Goal: Task Accomplishment & Management: Use online tool/utility

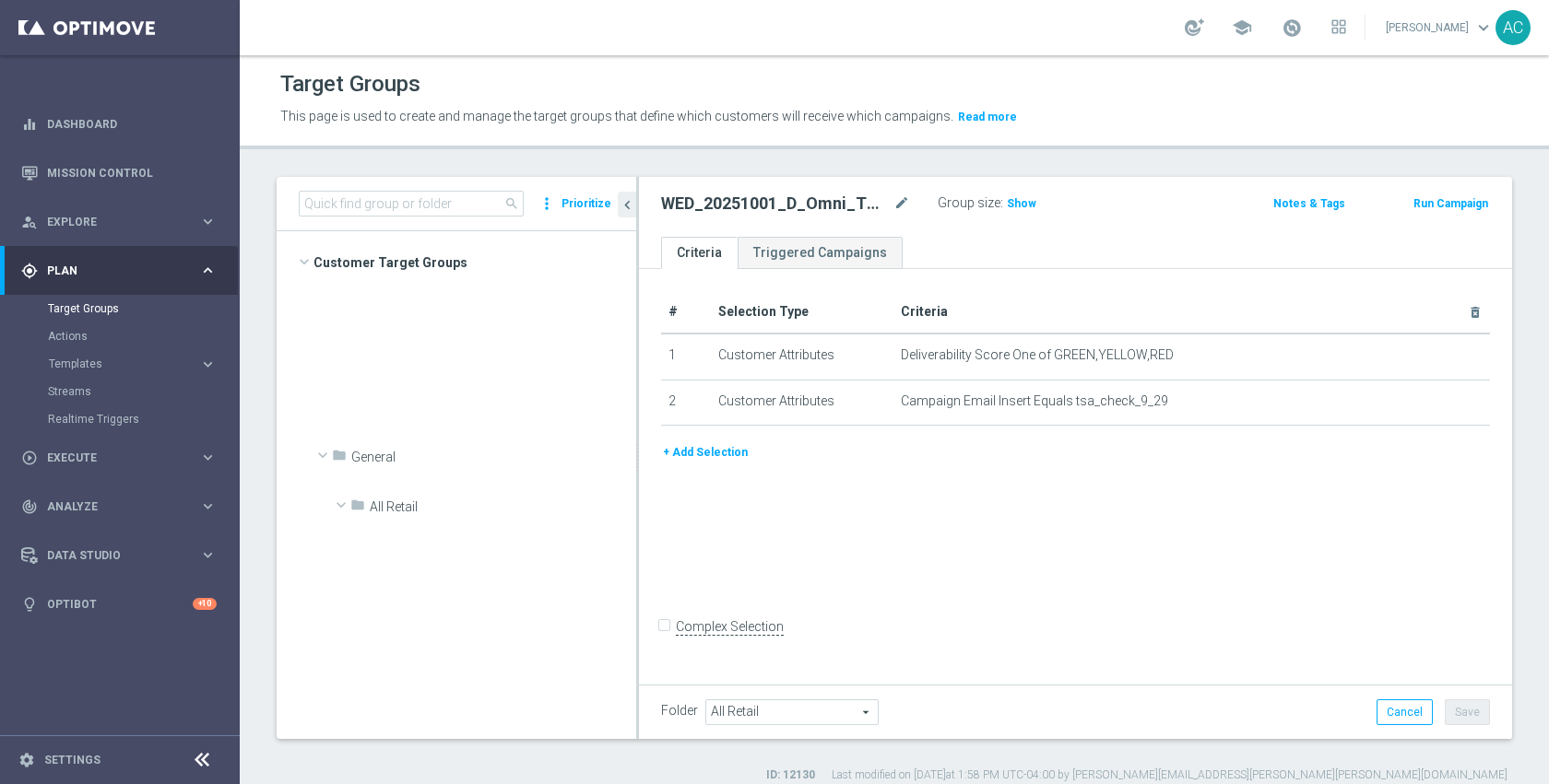
scroll to position [2358, 0]
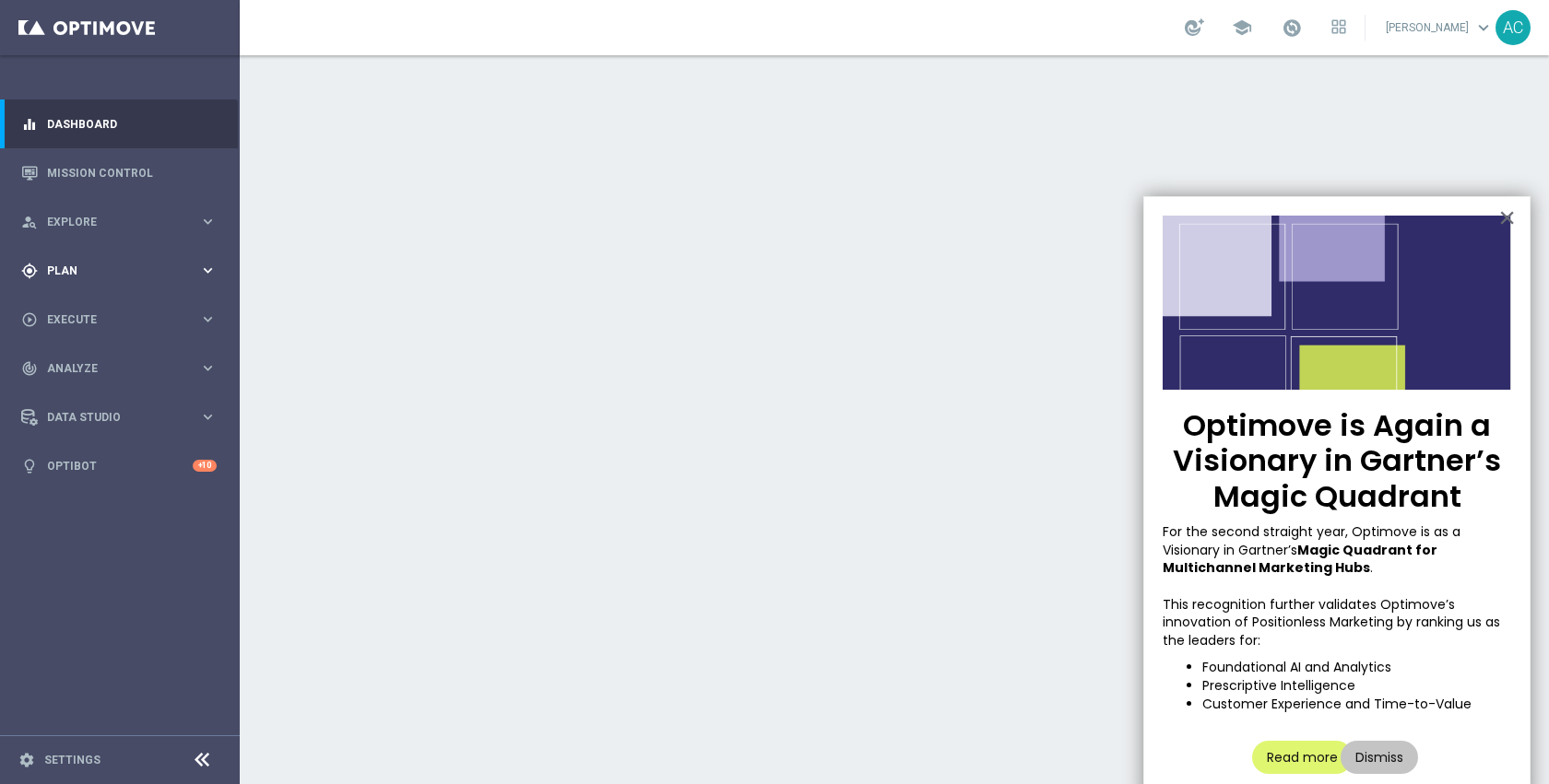
click at [96, 270] on span "Plan" at bounding box center [123, 271] width 152 height 11
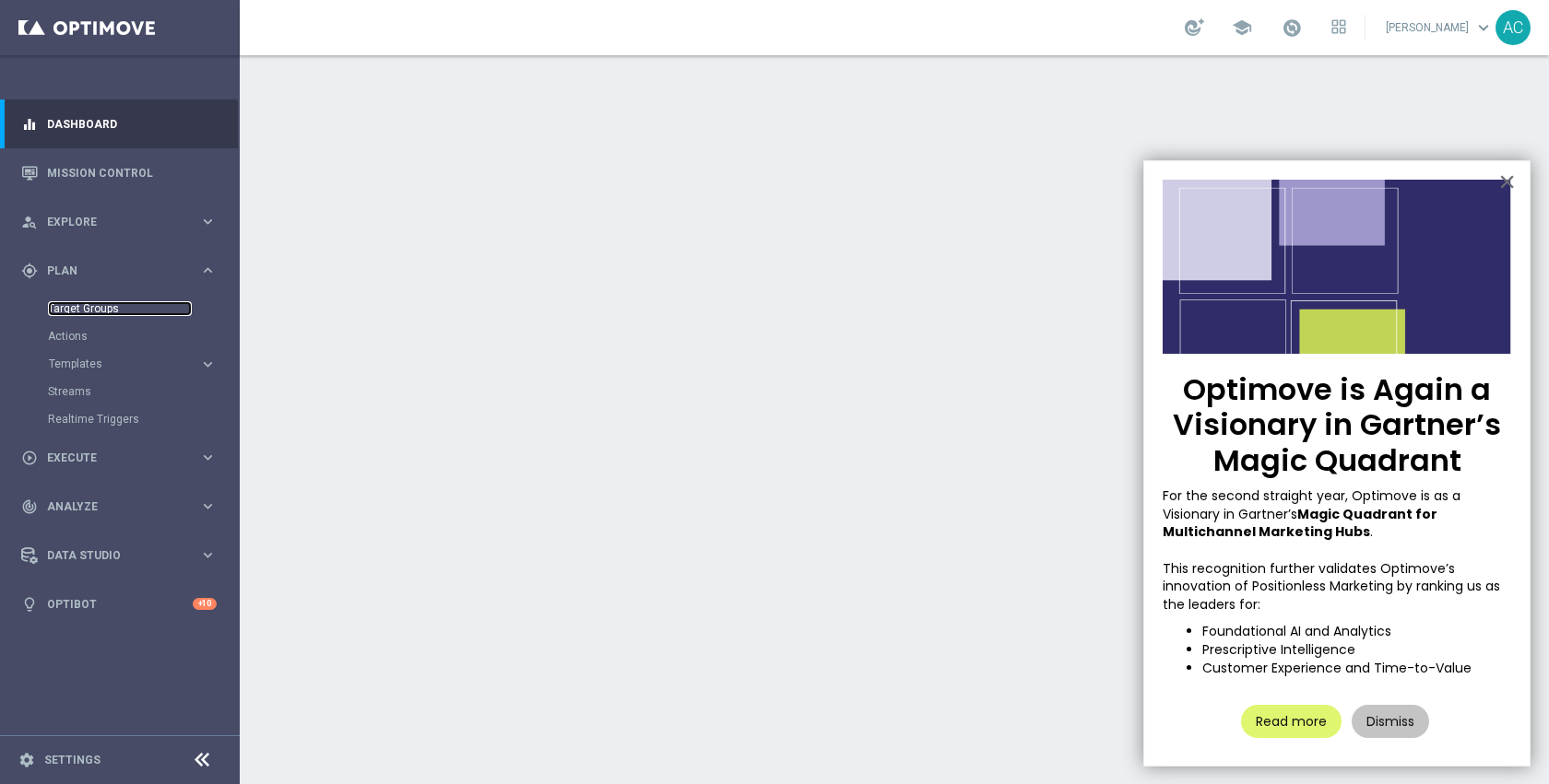
click at [87, 307] on link "Target Groups" at bounding box center [120, 309] width 144 height 15
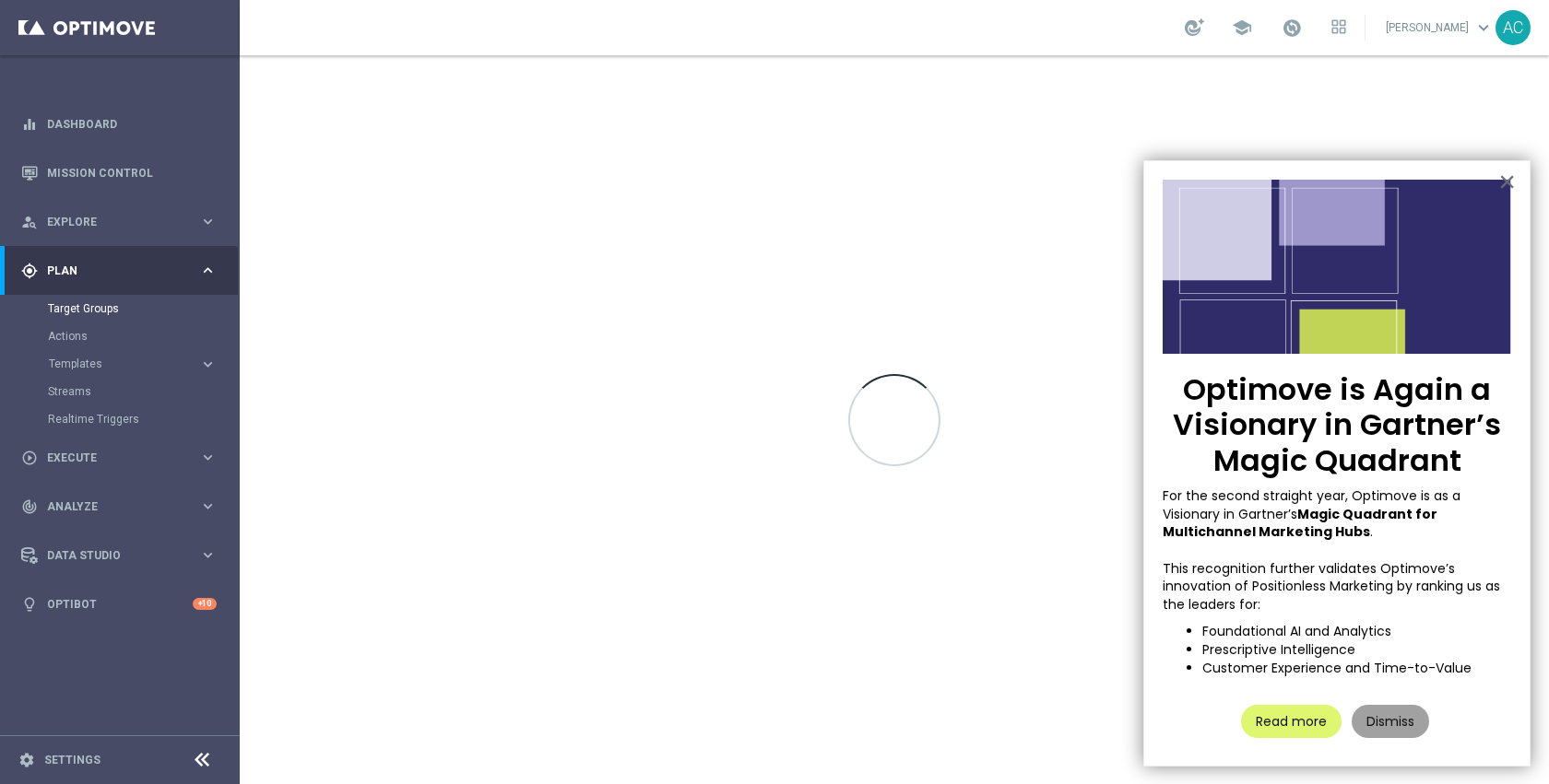
click at [1375, 717] on button "Dismiss" at bounding box center [1390, 721] width 78 height 33
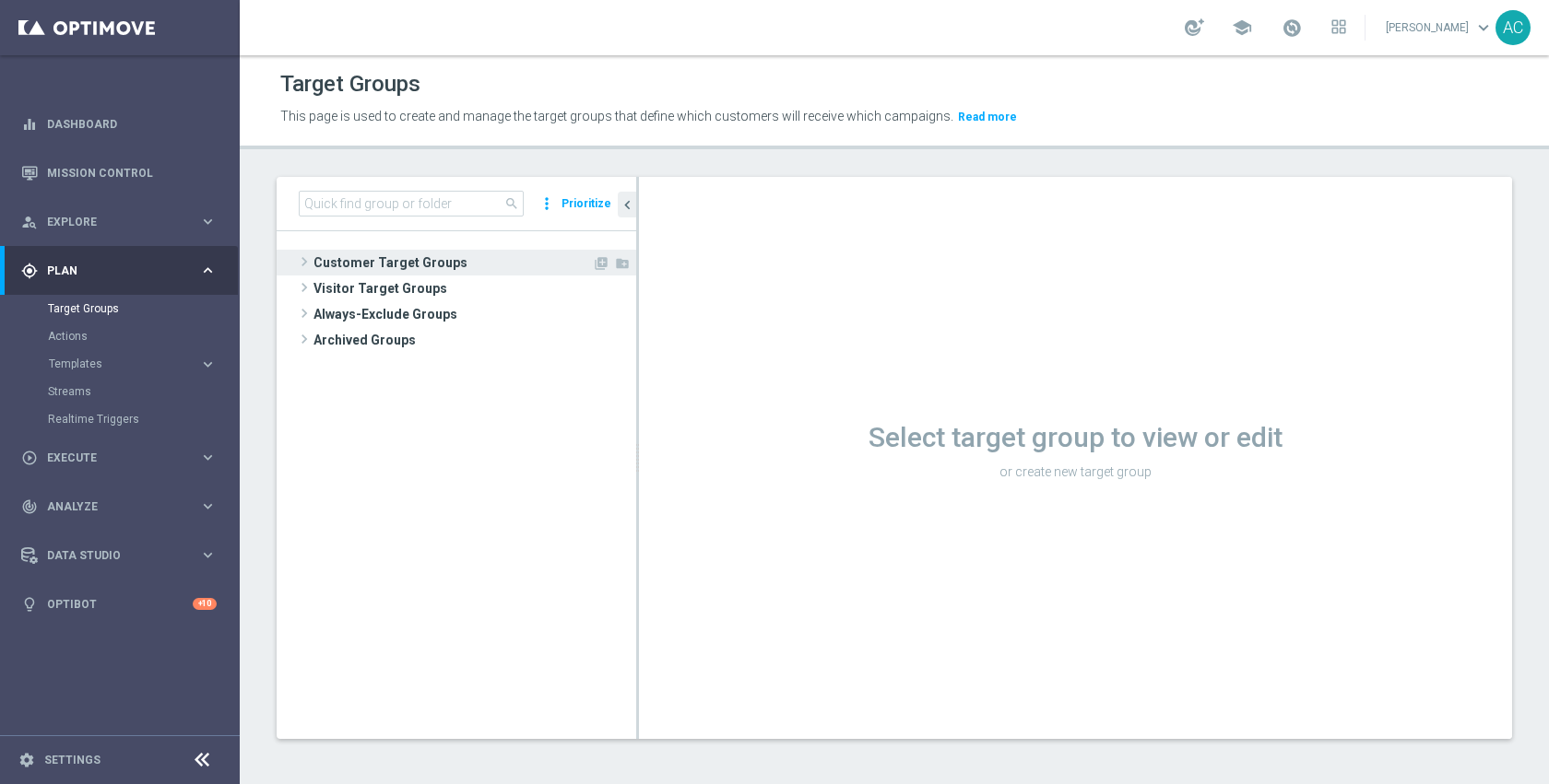
click at [449, 270] on span "Customer Target Groups" at bounding box center [452, 262] width 278 height 26
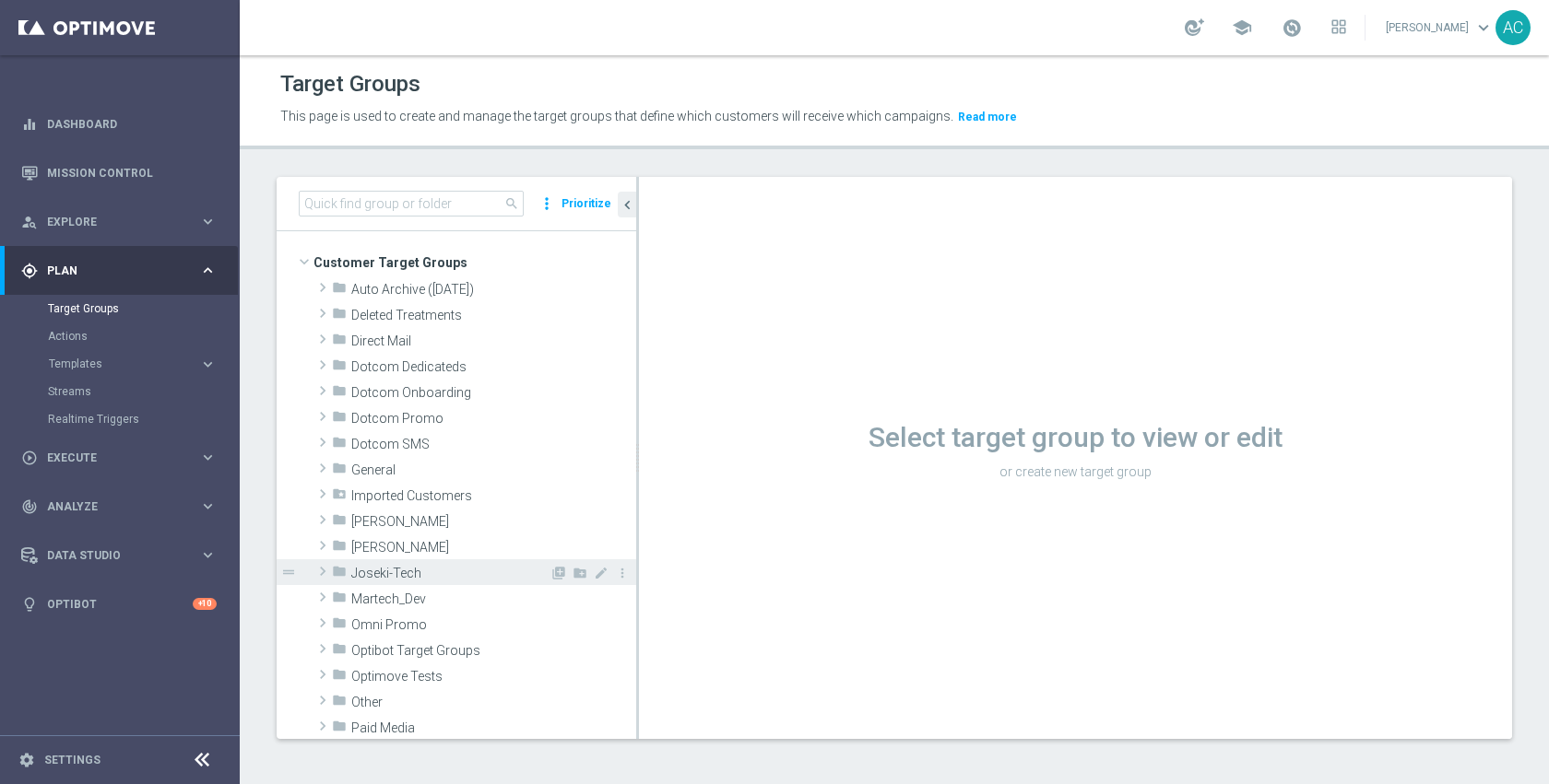
click at [443, 576] on span "Joseki-Tech" at bounding box center [449, 573] width 198 height 16
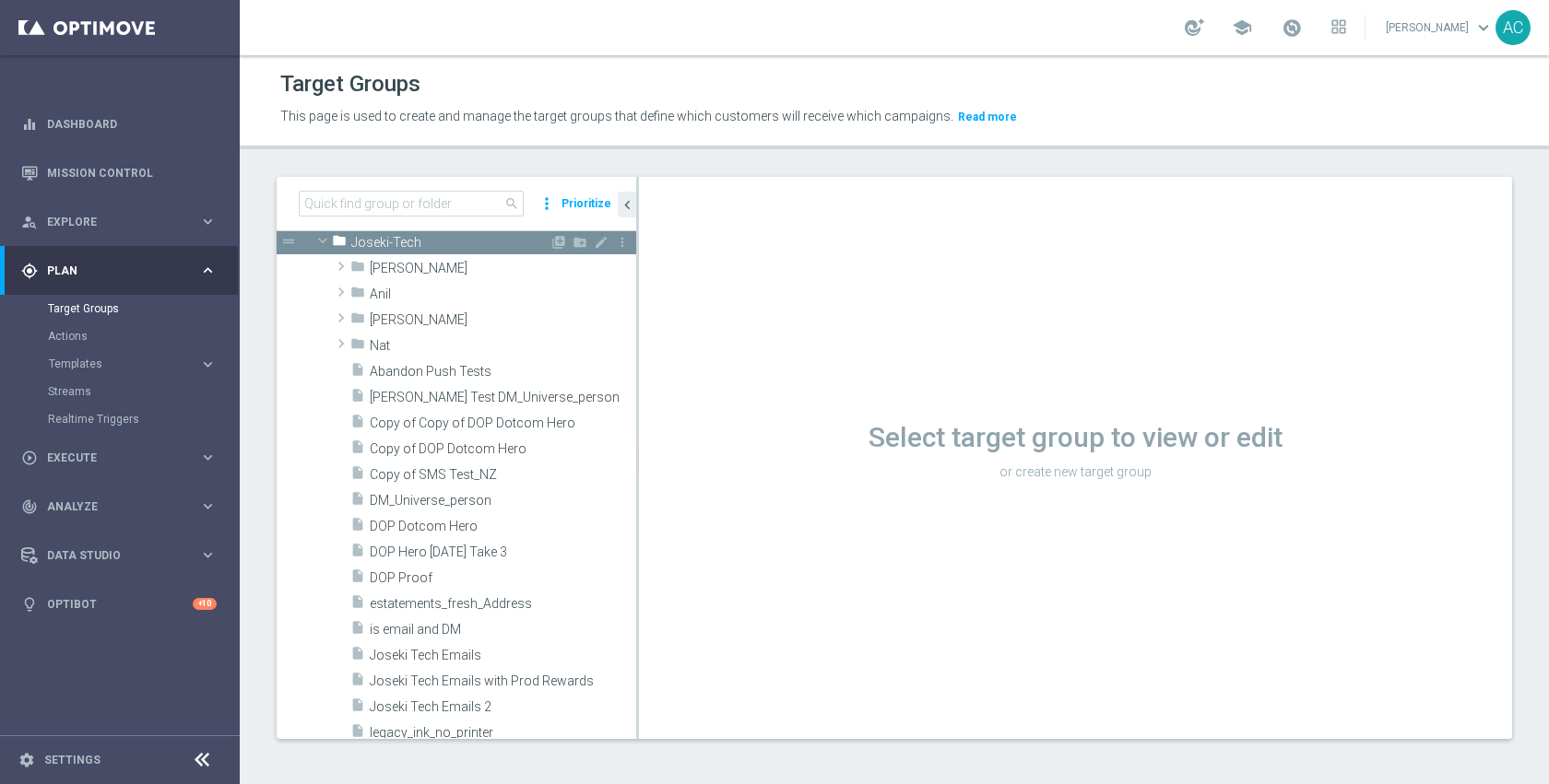
scroll to position [336, 0]
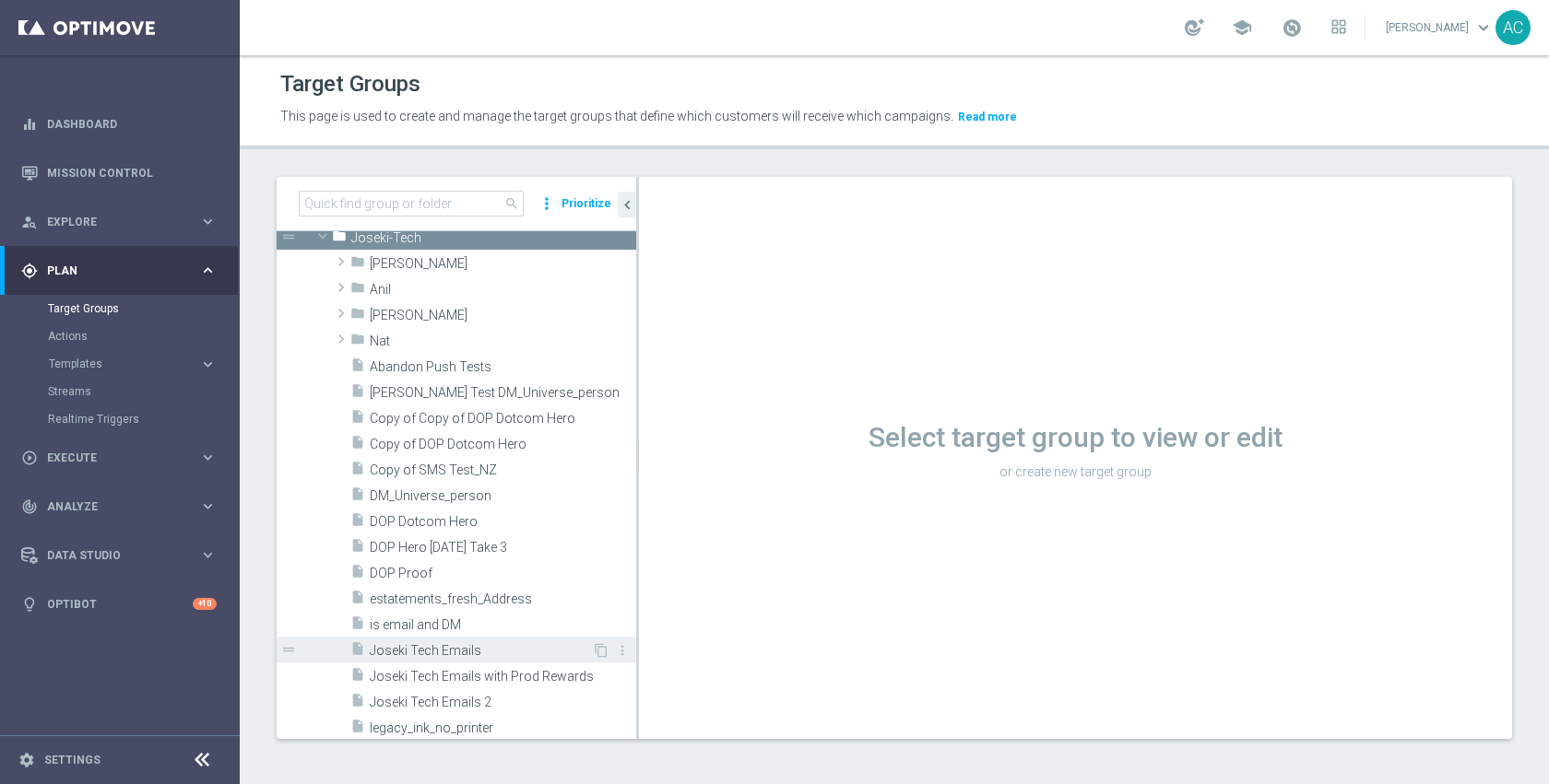
click at [460, 644] on span "Joseki Tech Emails" at bounding box center [481, 651] width 222 height 16
click at [406, 653] on span "Joseki Tech Emails" at bounding box center [481, 651] width 222 height 16
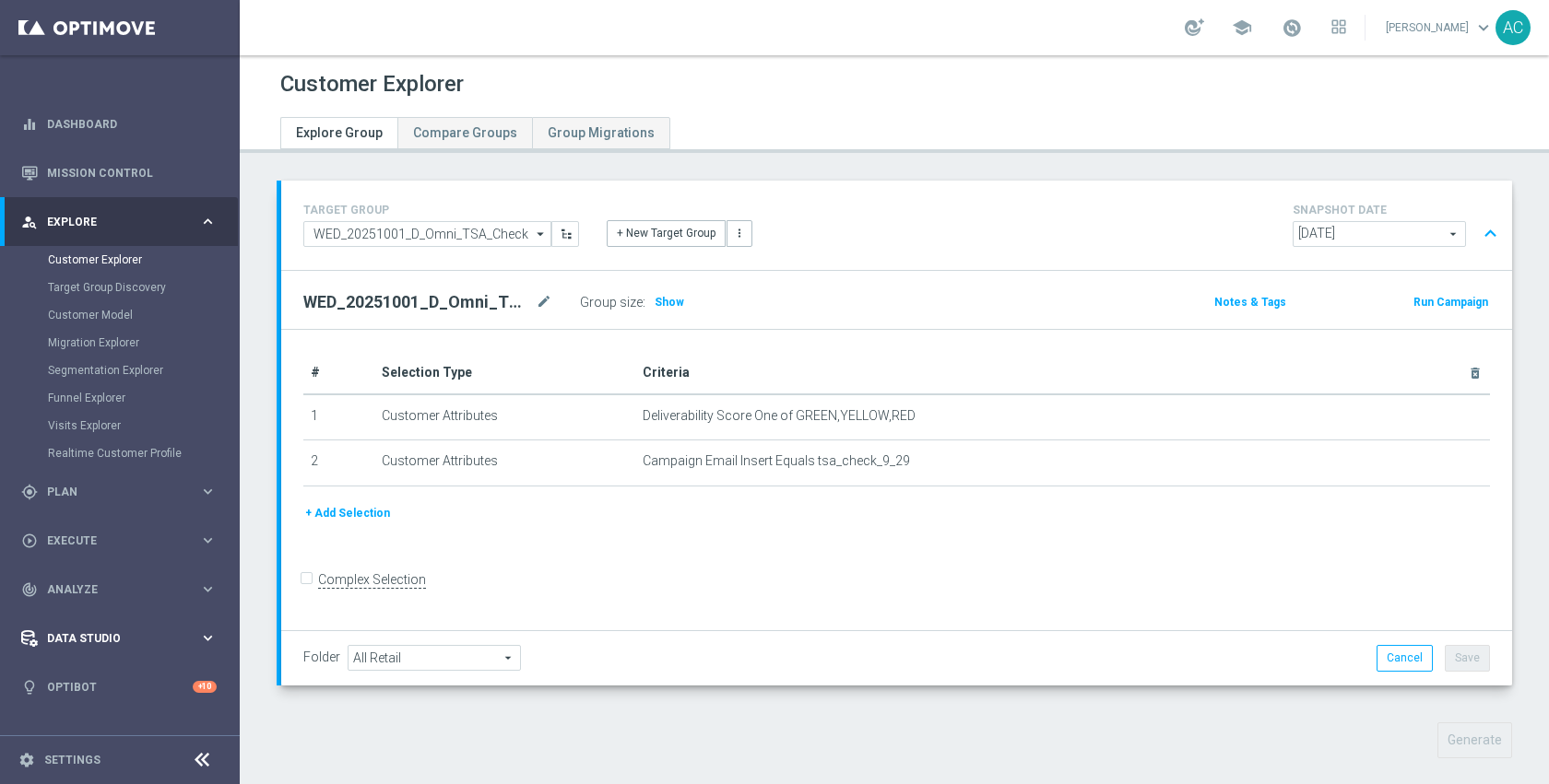
click at [84, 645] on div "Data Studio" at bounding box center [110, 638] width 178 height 17
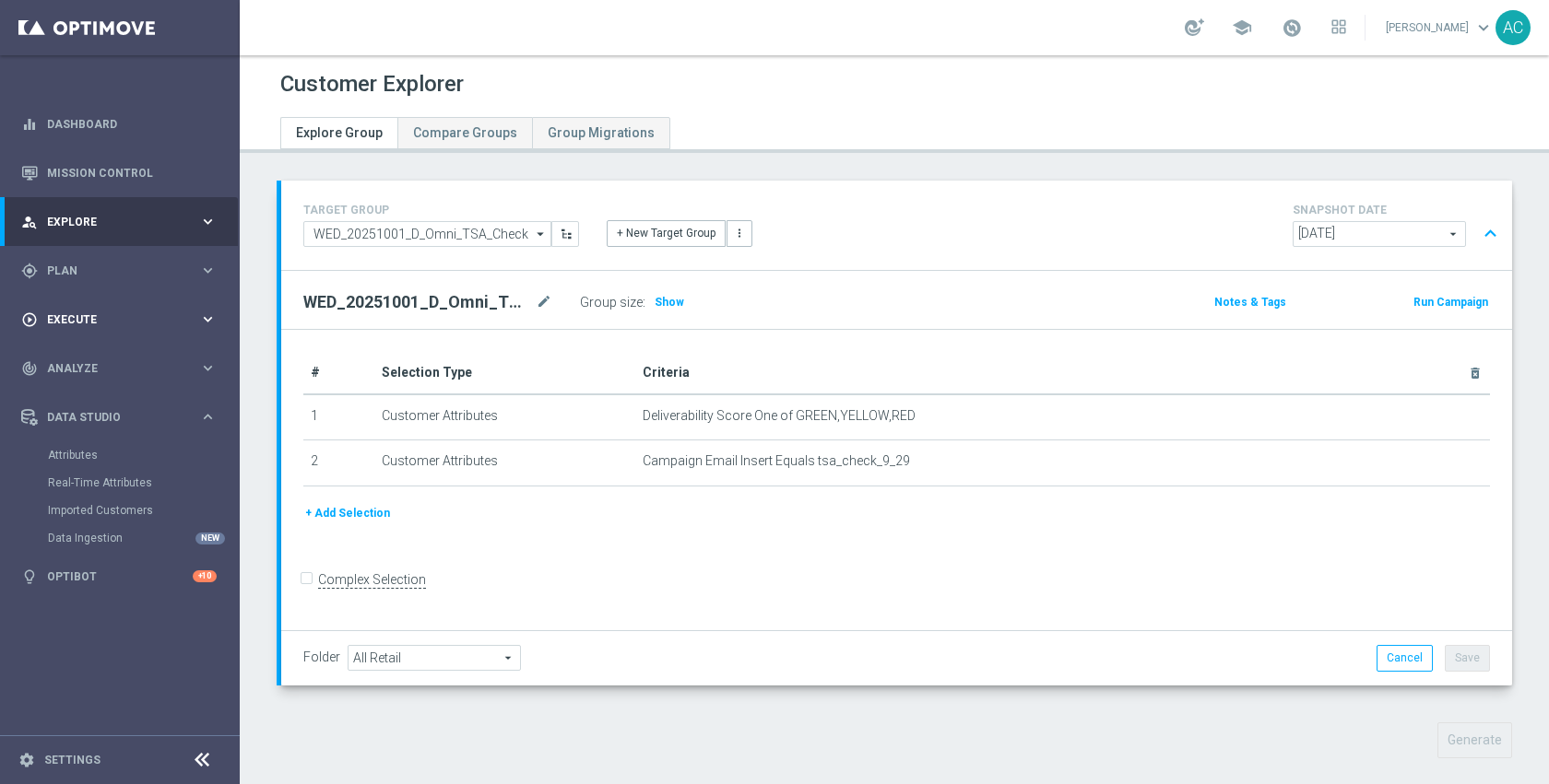
click at [90, 325] on div "play_circle_outline Execute" at bounding box center [110, 320] width 178 height 17
click at [87, 284] on div "gps_fixed Plan keyboard_arrow_right" at bounding box center [118, 270] width 238 height 49
click at [88, 311] on link "Target Groups" at bounding box center [120, 309] width 144 height 15
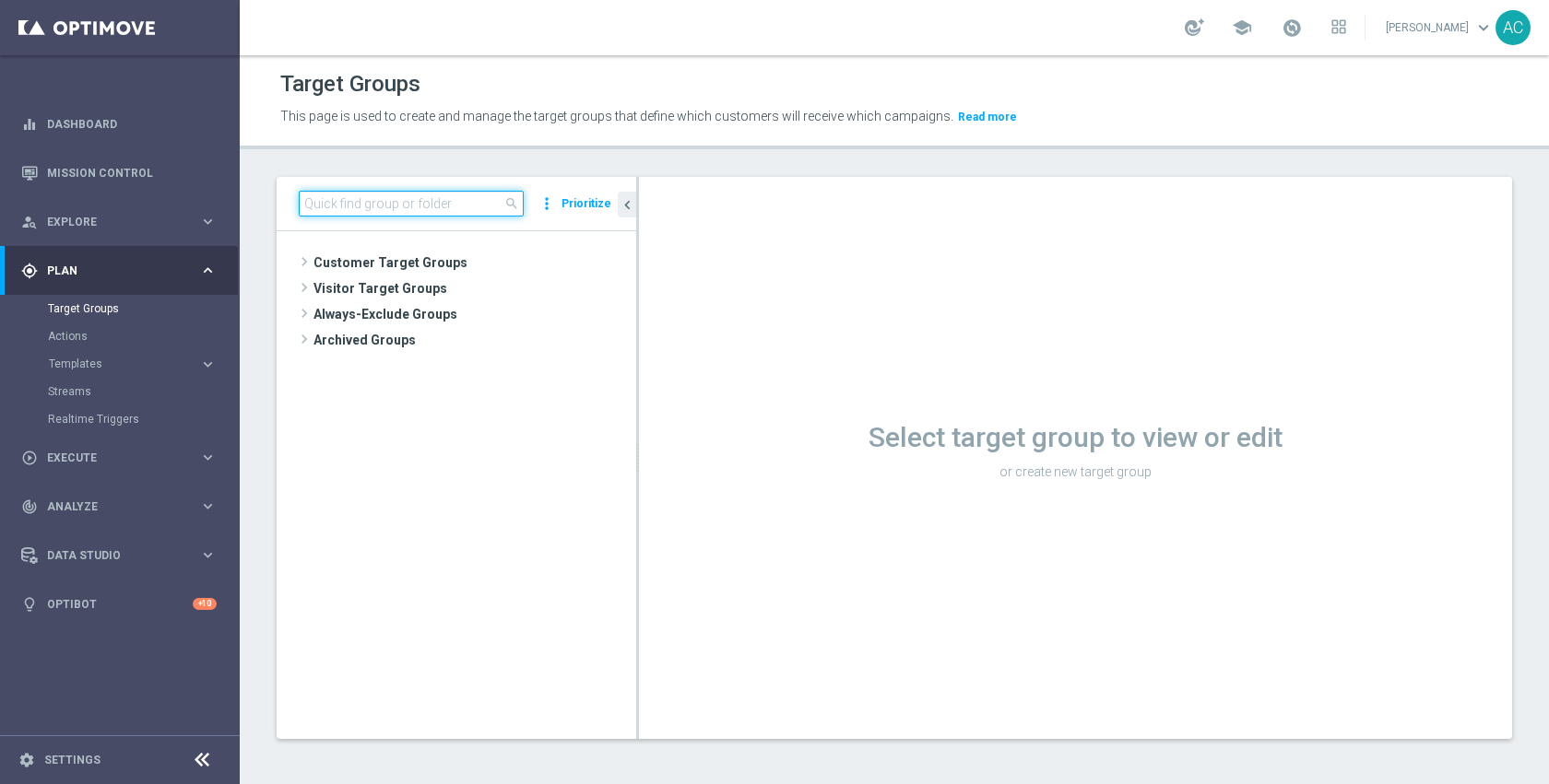
click at [445, 206] on input at bounding box center [412, 203] width 225 height 26
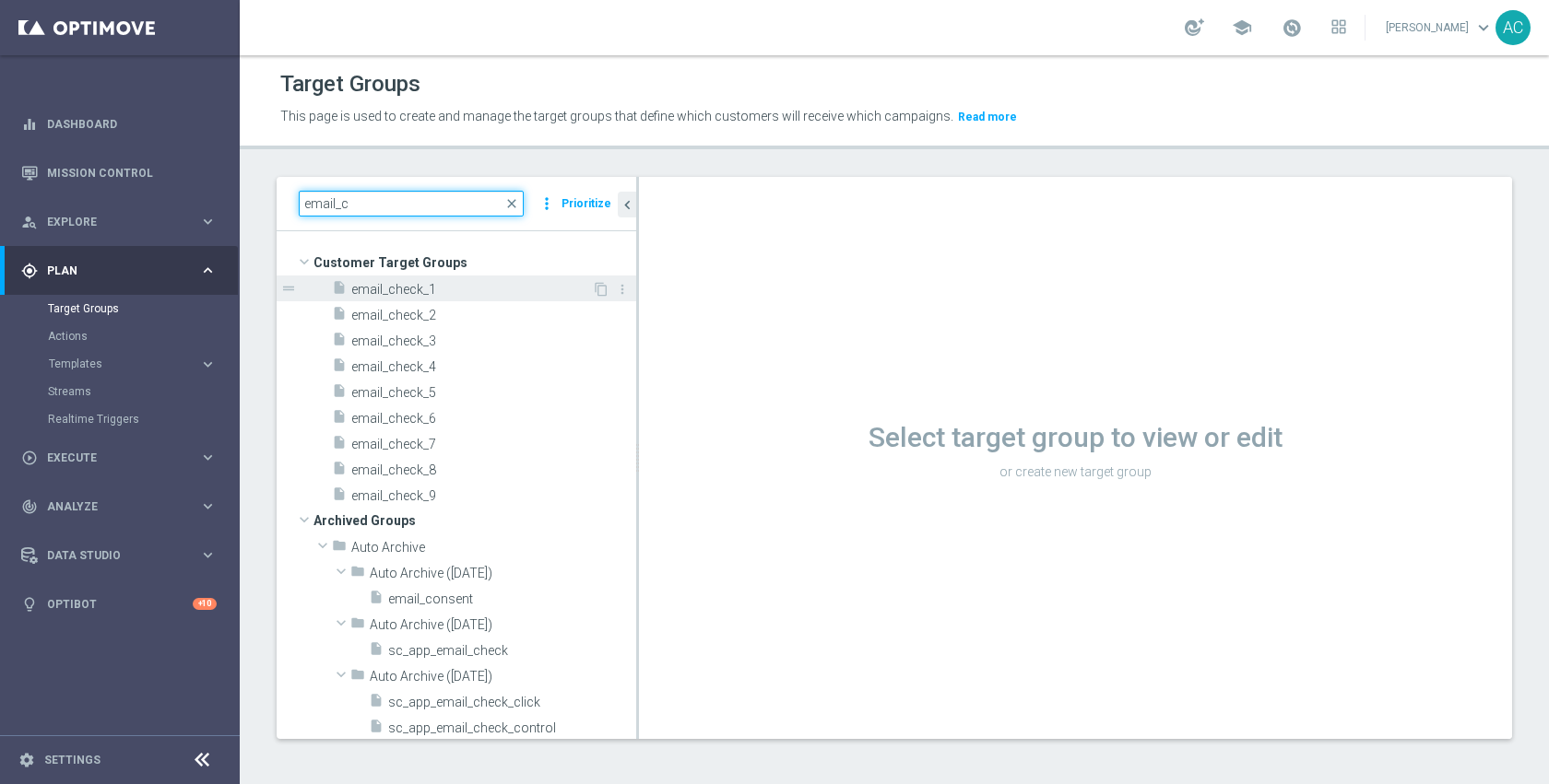
type input "email_c"
click at [492, 285] on span "email_check_1" at bounding box center [471, 289] width 240 height 16
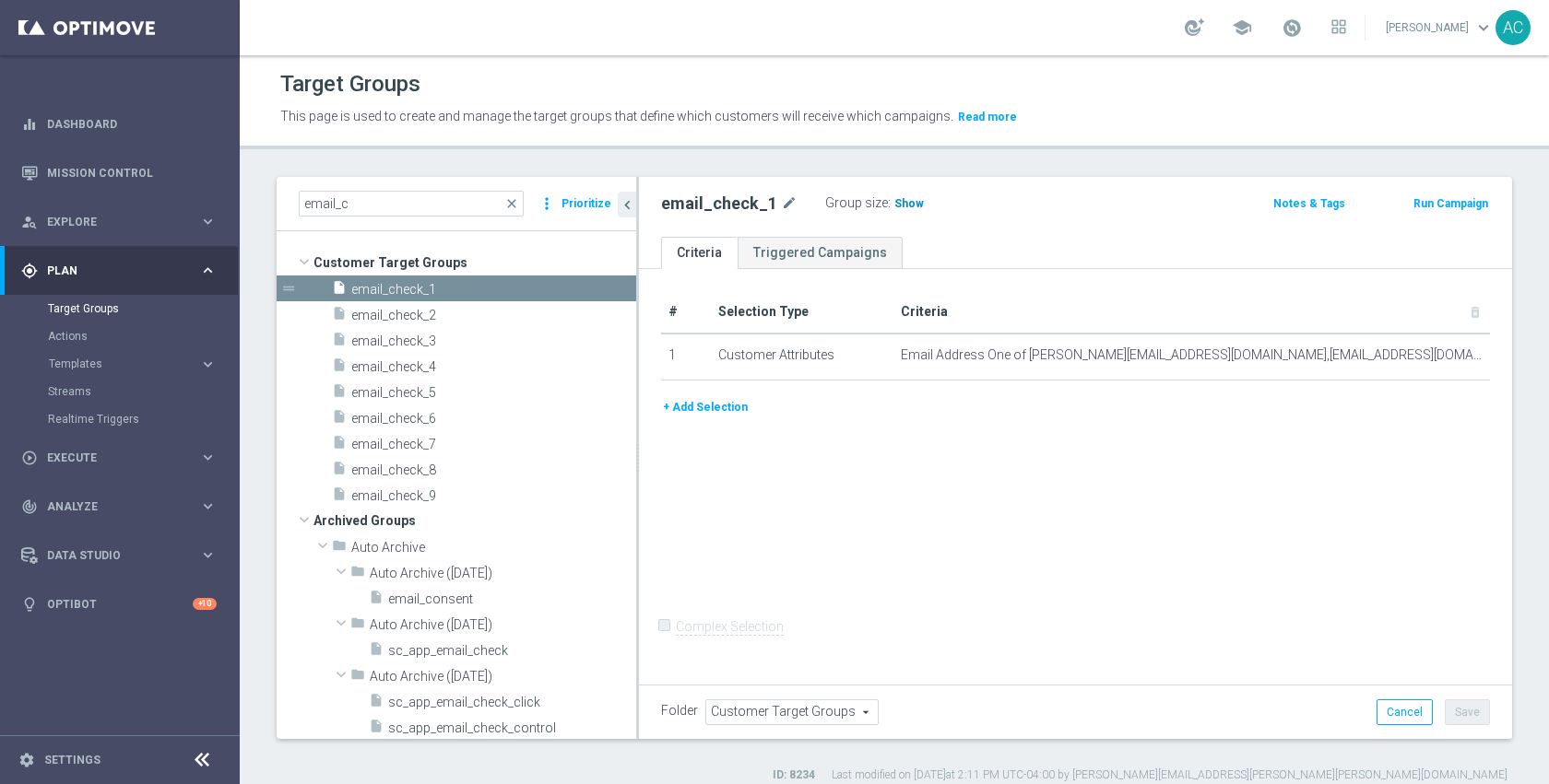
click at [901, 201] on span "Show" at bounding box center [908, 204] width 29 height 13
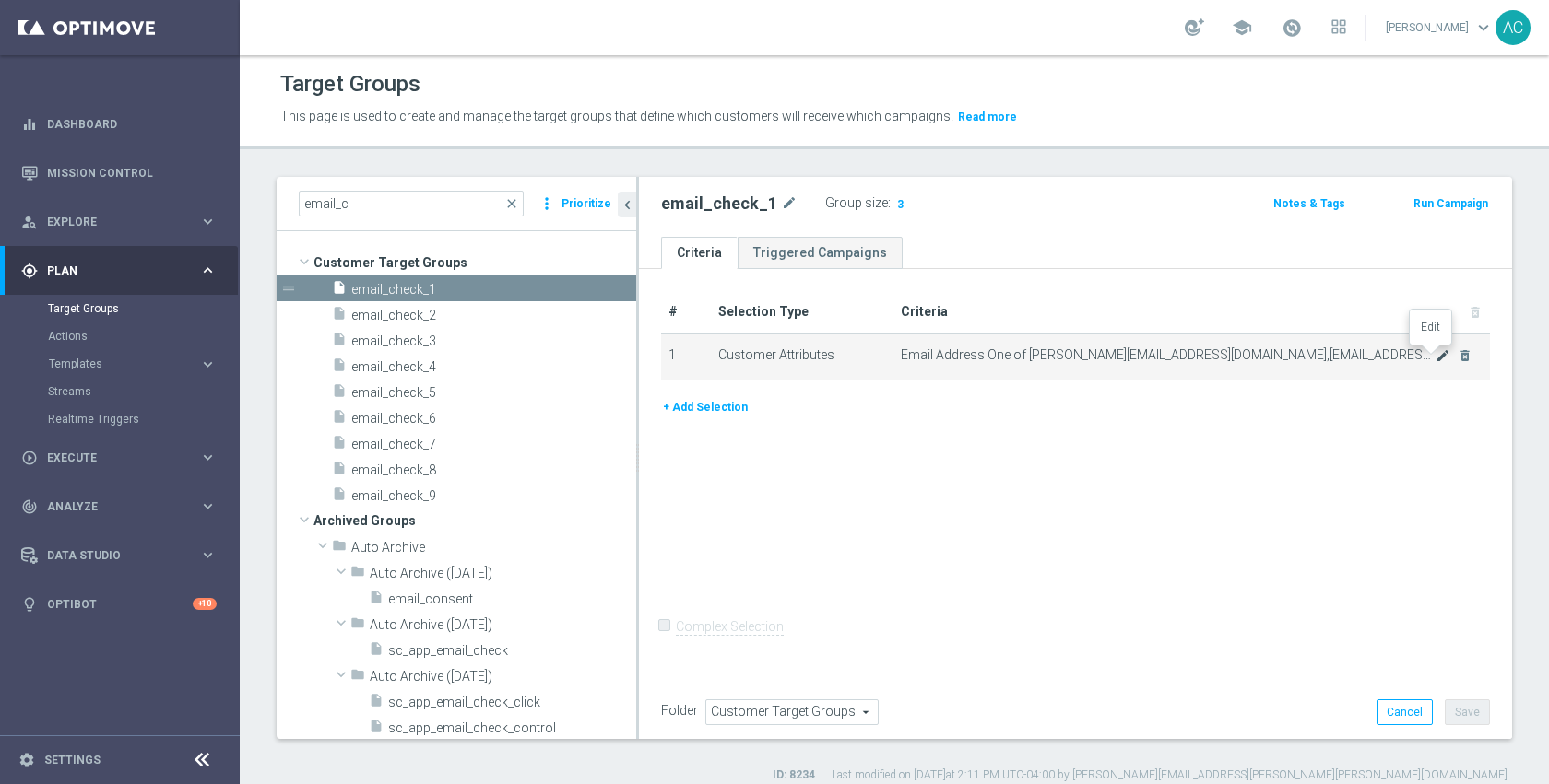
click at [1435, 356] on icon "mode_edit" at bounding box center [1443, 356] width 15 height 15
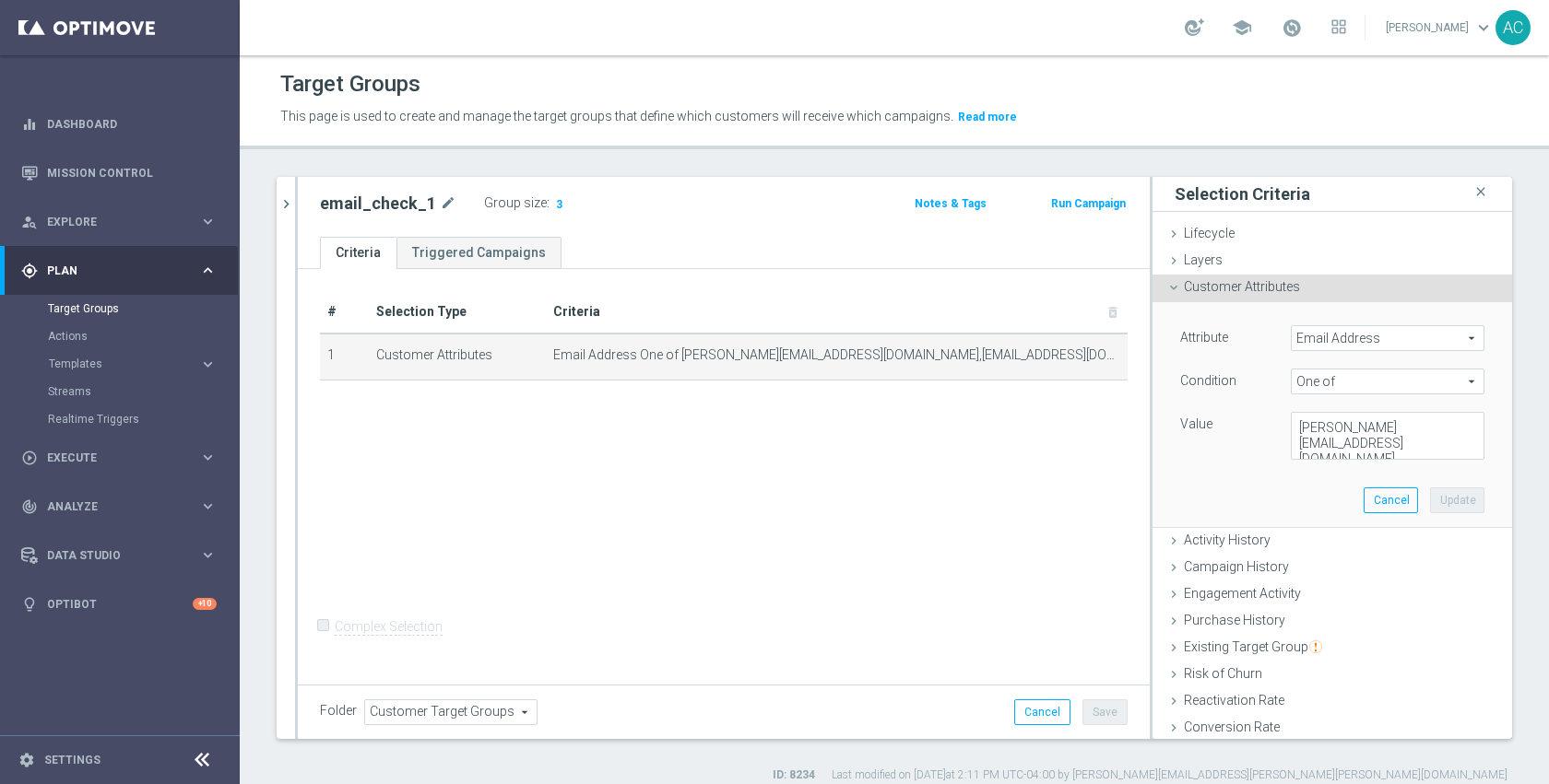
scroll to position [61, 0]
click at [1364, 449] on textarea "adam@joseki-tech.com,anil@joseki-tech.com,dmitry@joseki-tech.com,dmitry.volkov@…" at bounding box center [1387, 436] width 194 height 48
paste textarea "kampersalr@gmail.com"
type textarea "adam@joseki-tech.com,anil@joseki-tech.com,dmitry@joseki-tech.com,dmitry.volkov@…"
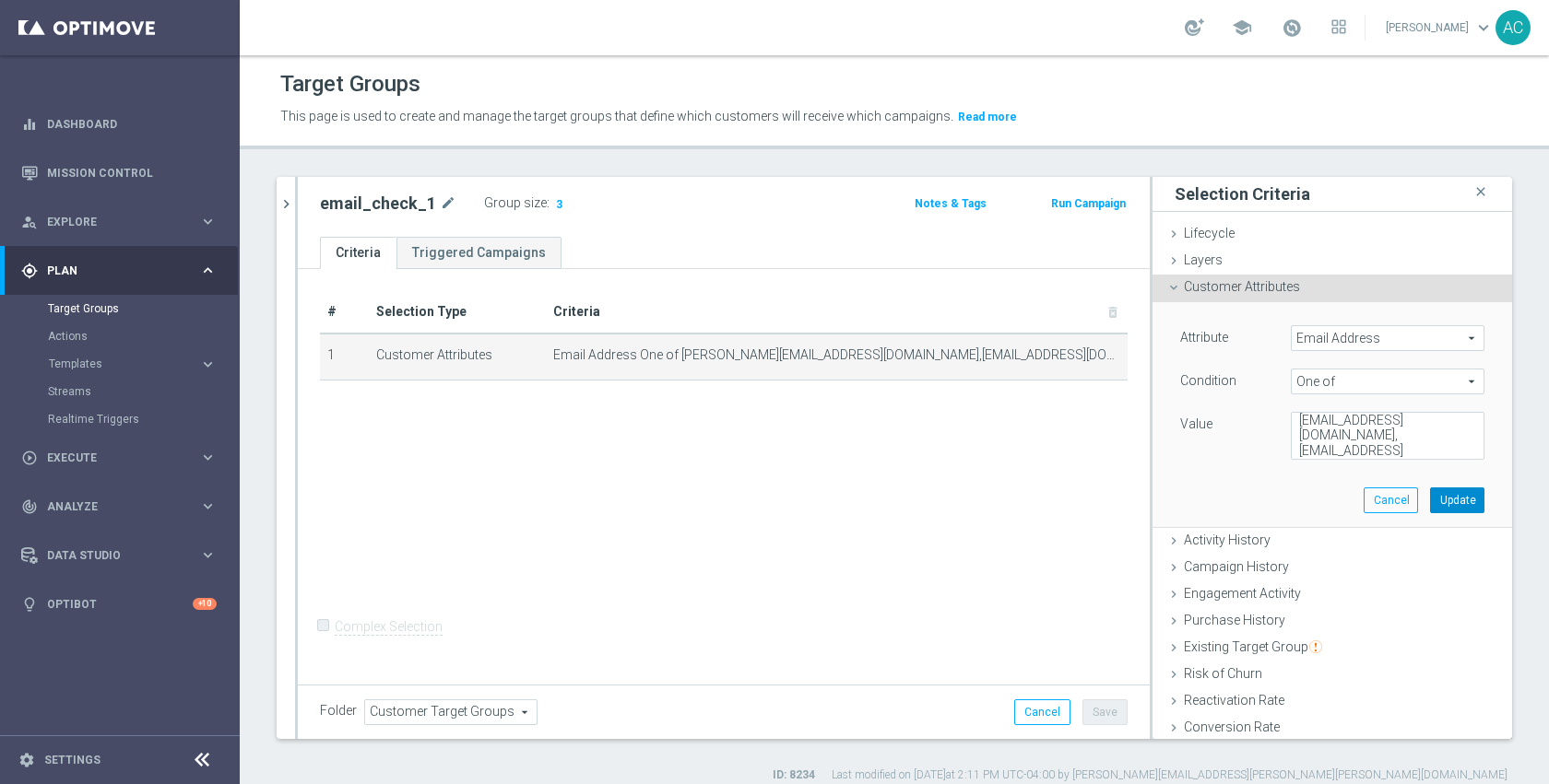
click at [1431, 495] on button "Update" at bounding box center [1456, 499] width 54 height 26
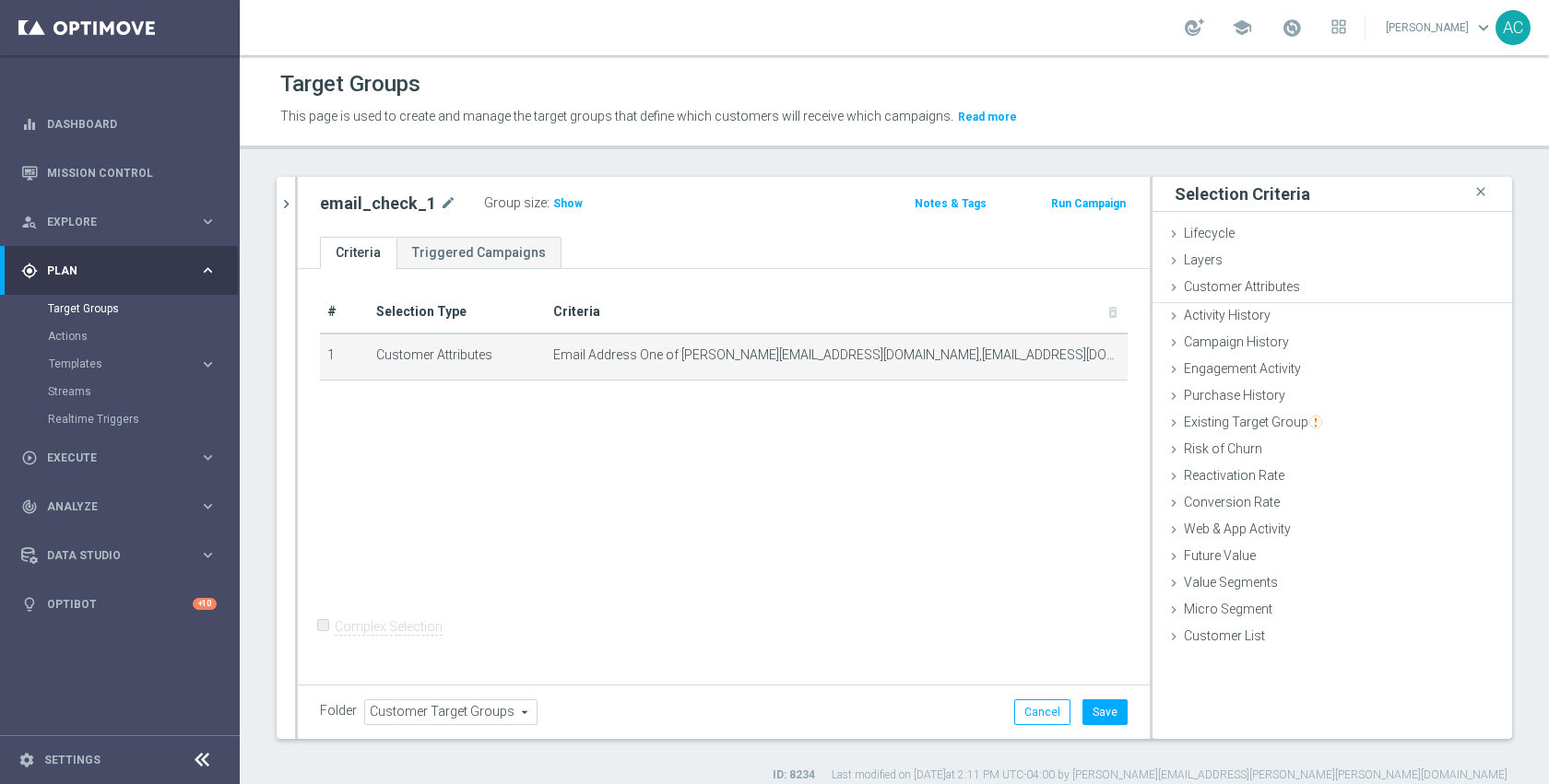
scroll to position [61, 0]
click at [556, 200] on span "Show" at bounding box center [568, 204] width 29 height 13
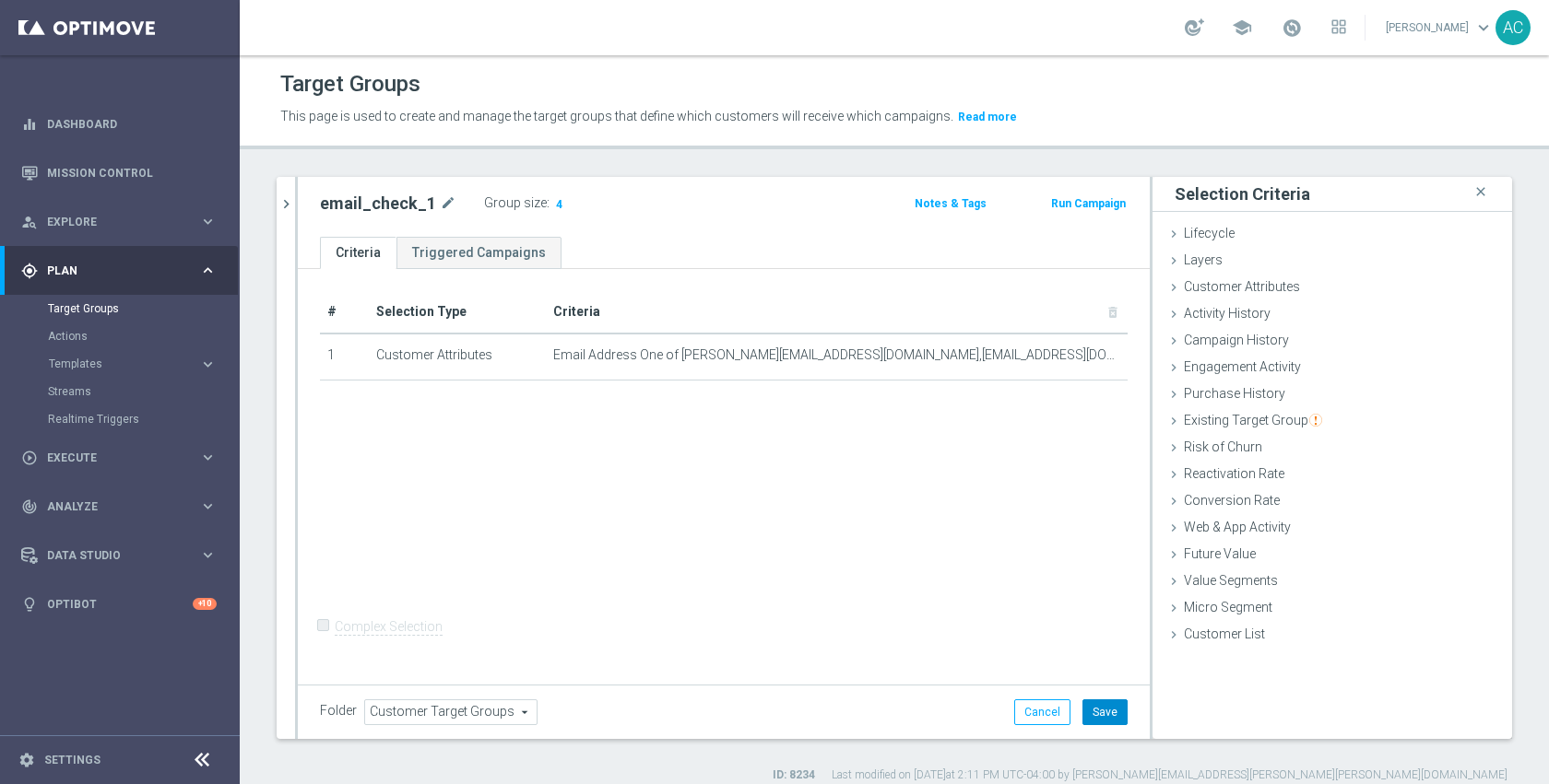
click at [1091, 717] on button "Save" at bounding box center [1105, 712] width 45 height 26
click at [836, 557] on div "# Selection Type Criteria delete_forever 1 Customer Attributes Email Address On…" at bounding box center [724, 475] width 852 height 411
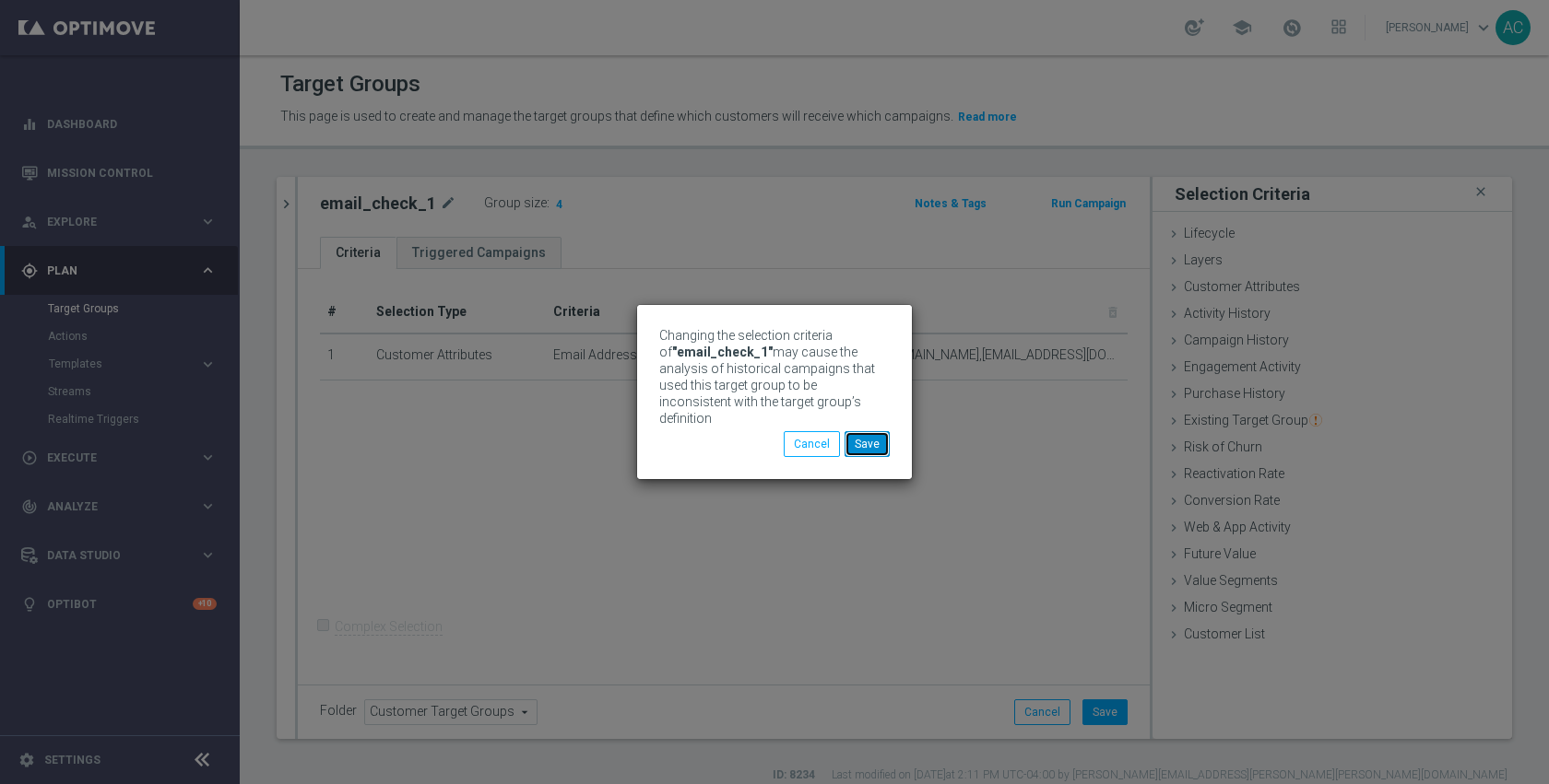
click at [871, 448] on button "Save" at bounding box center [868, 444] width 45 height 26
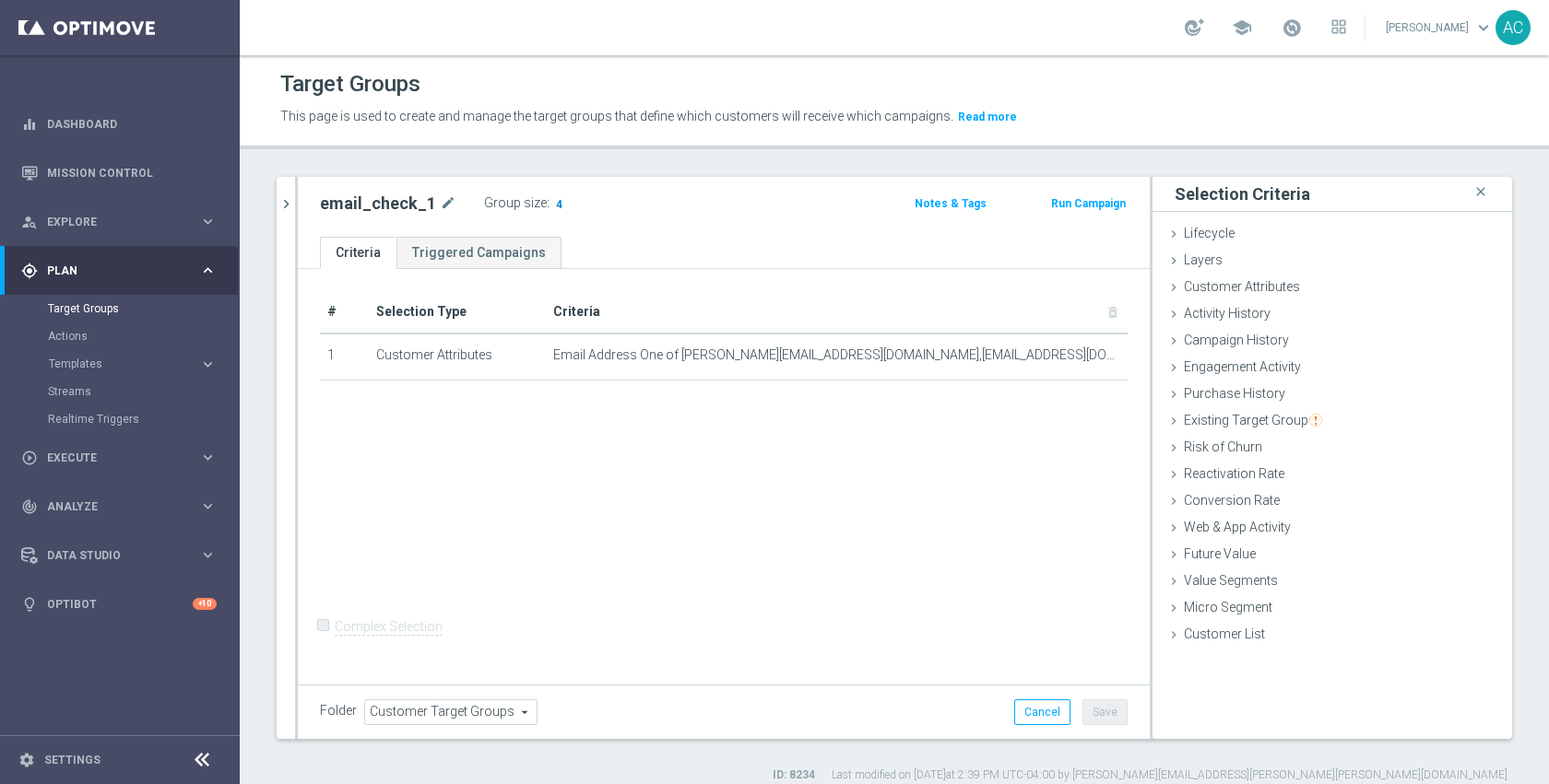
click at [554, 206] on span "4" at bounding box center [559, 206] width 10 height 18
click at [554, 203] on span "4" at bounding box center [559, 206] width 10 height 18
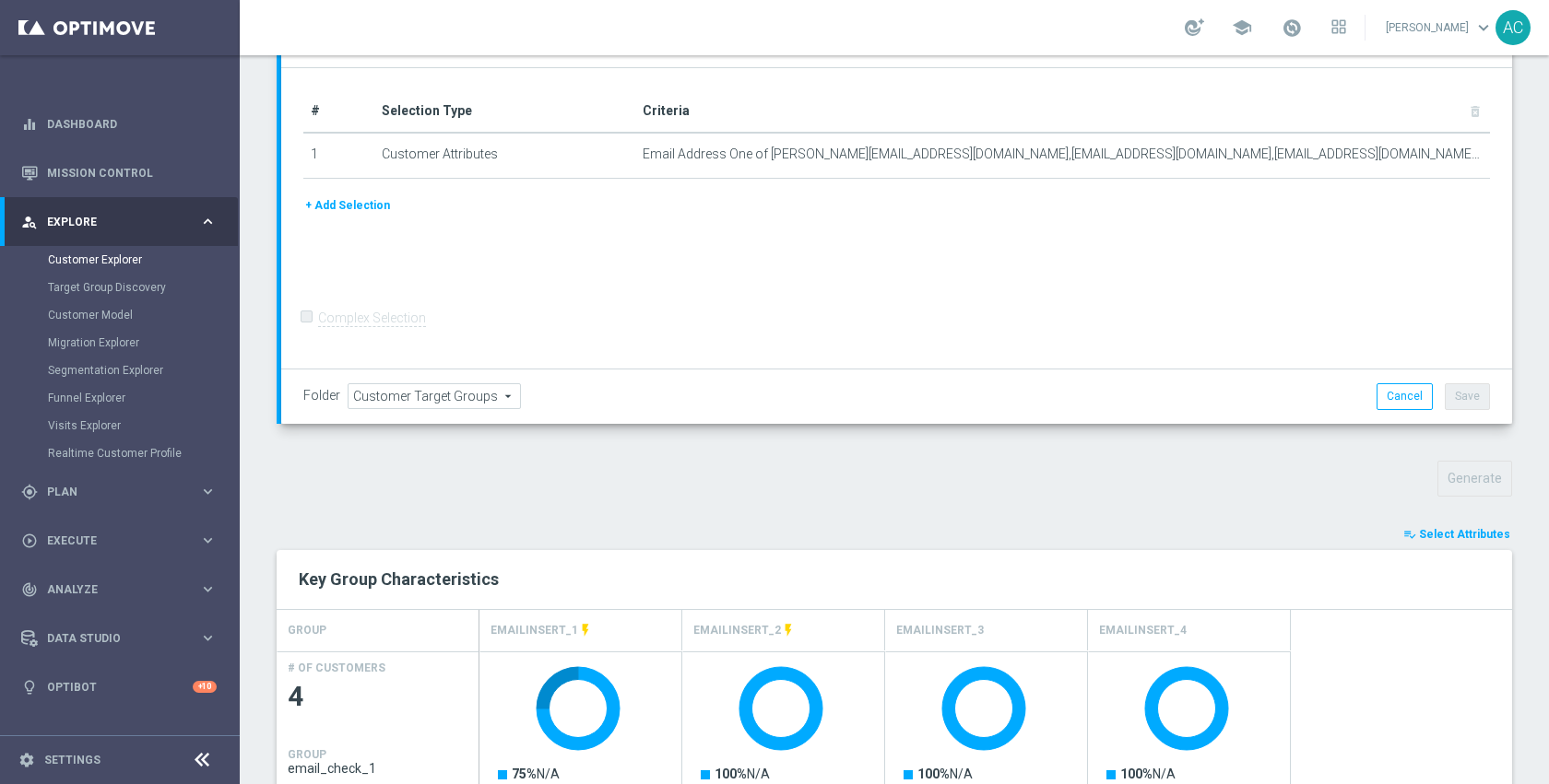
scroll to position [257, 0]
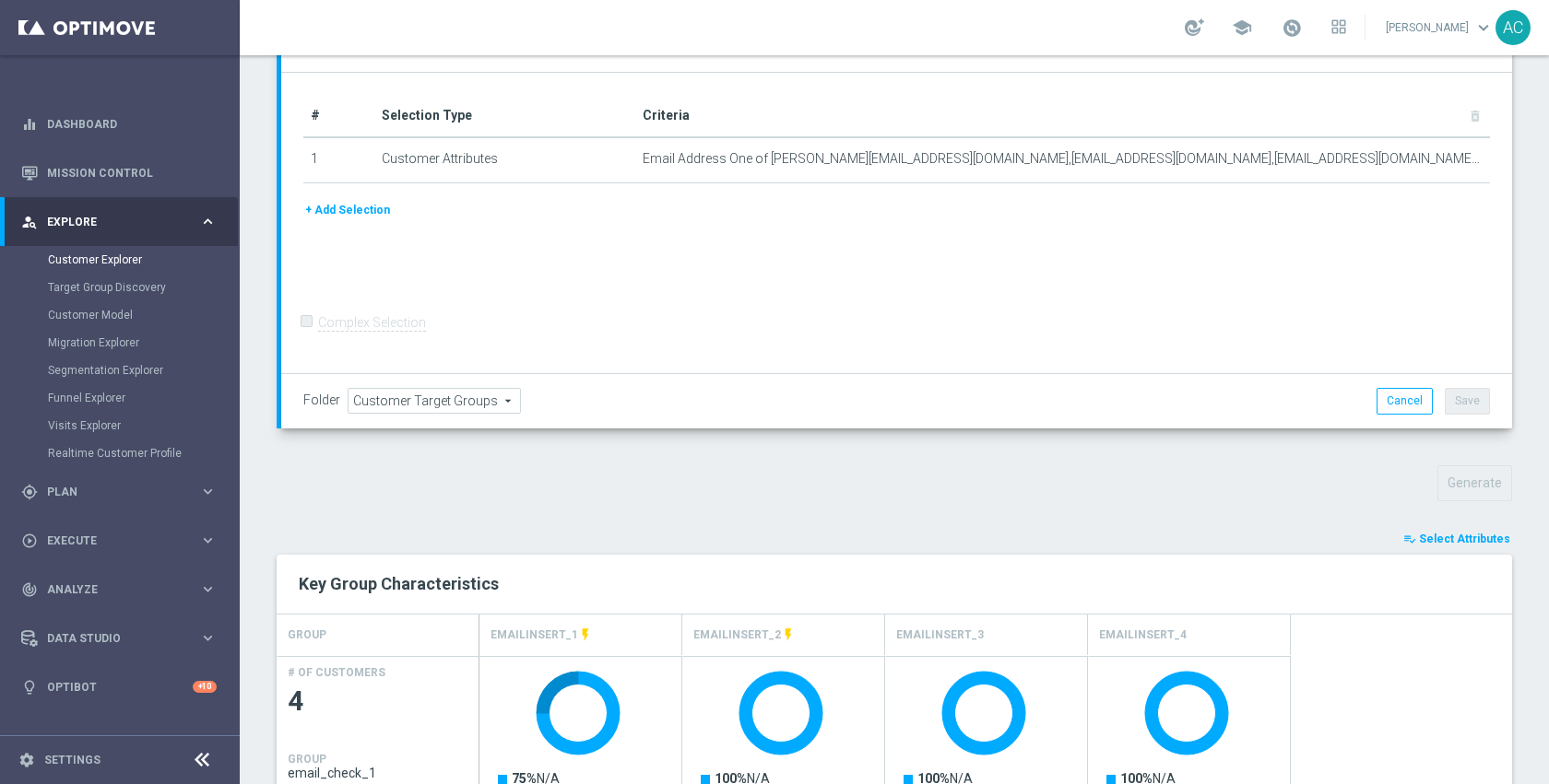
click at [1440, 532] on span "Select Attributes" at bounding box center [1465, 539] width 91 height 13
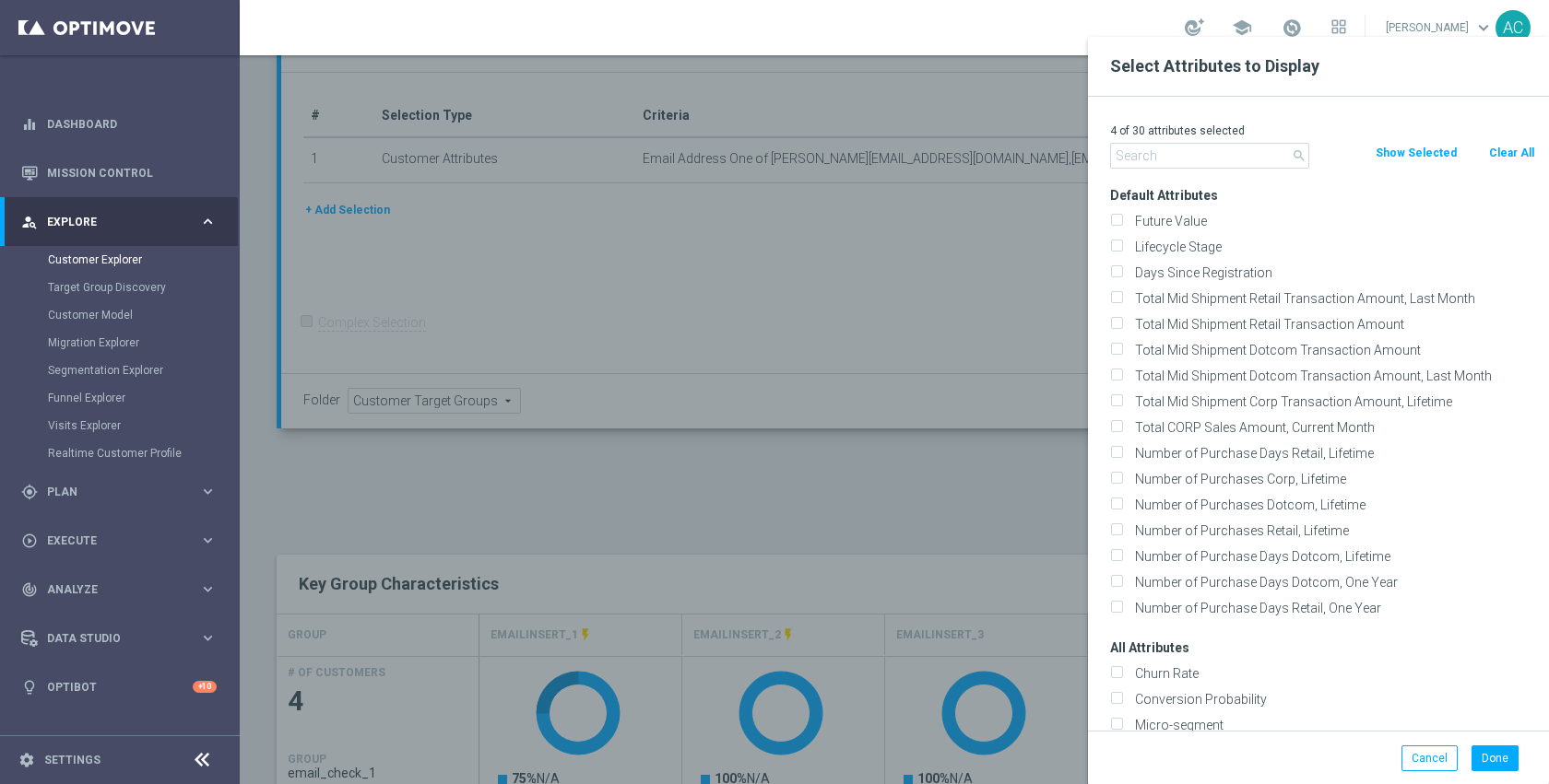
click at [1504, 148] on button "Clear All" at bounding box center [1512, 152] width 49 height 20
checkbox input "false"
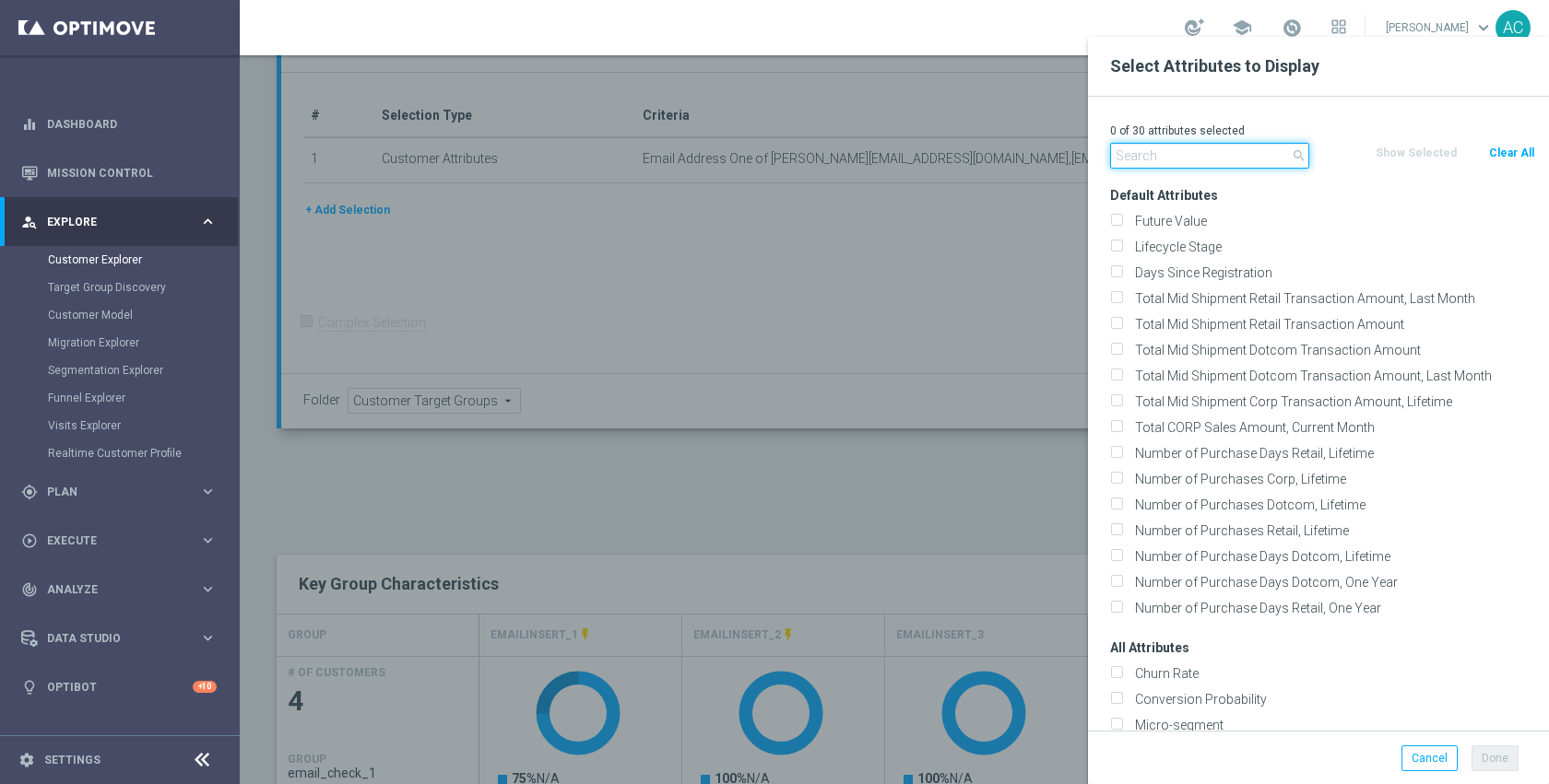
click at [1239, 144] on input "text" at bounding box center [1209, 155] width 199 height 26
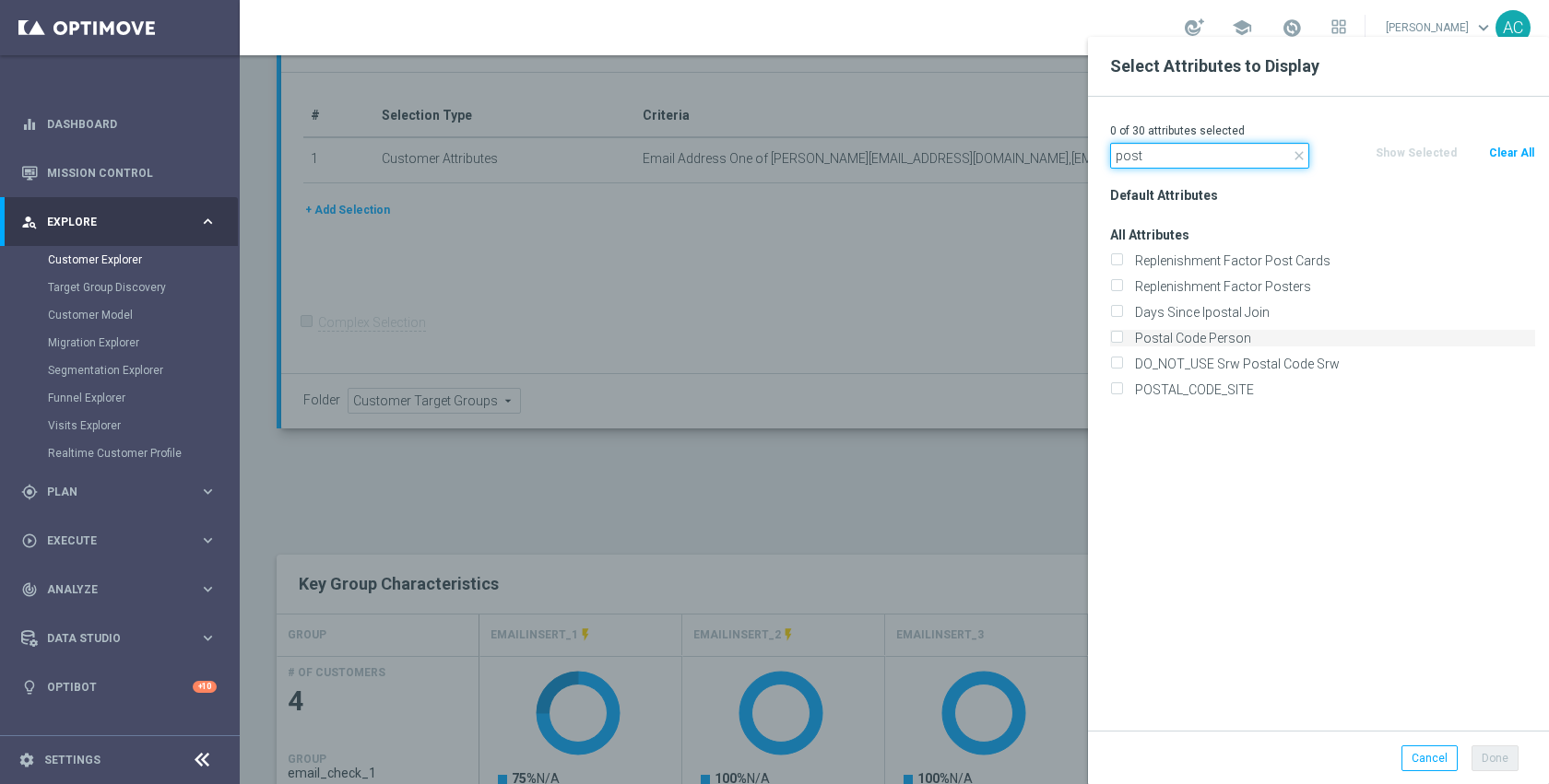
type input "post"
click at [1214, 338] on label "Postal Code Person" at bounding box center [1332, 339] width 407 height 17
click at [1122, 338] on input "Postal Code Person" at bounding box center [1116, 340] width 12 height 12
checkbox input "true"
click at [1189, 162] on input "post" at bounding box center [1209, 155] width 199 height 26
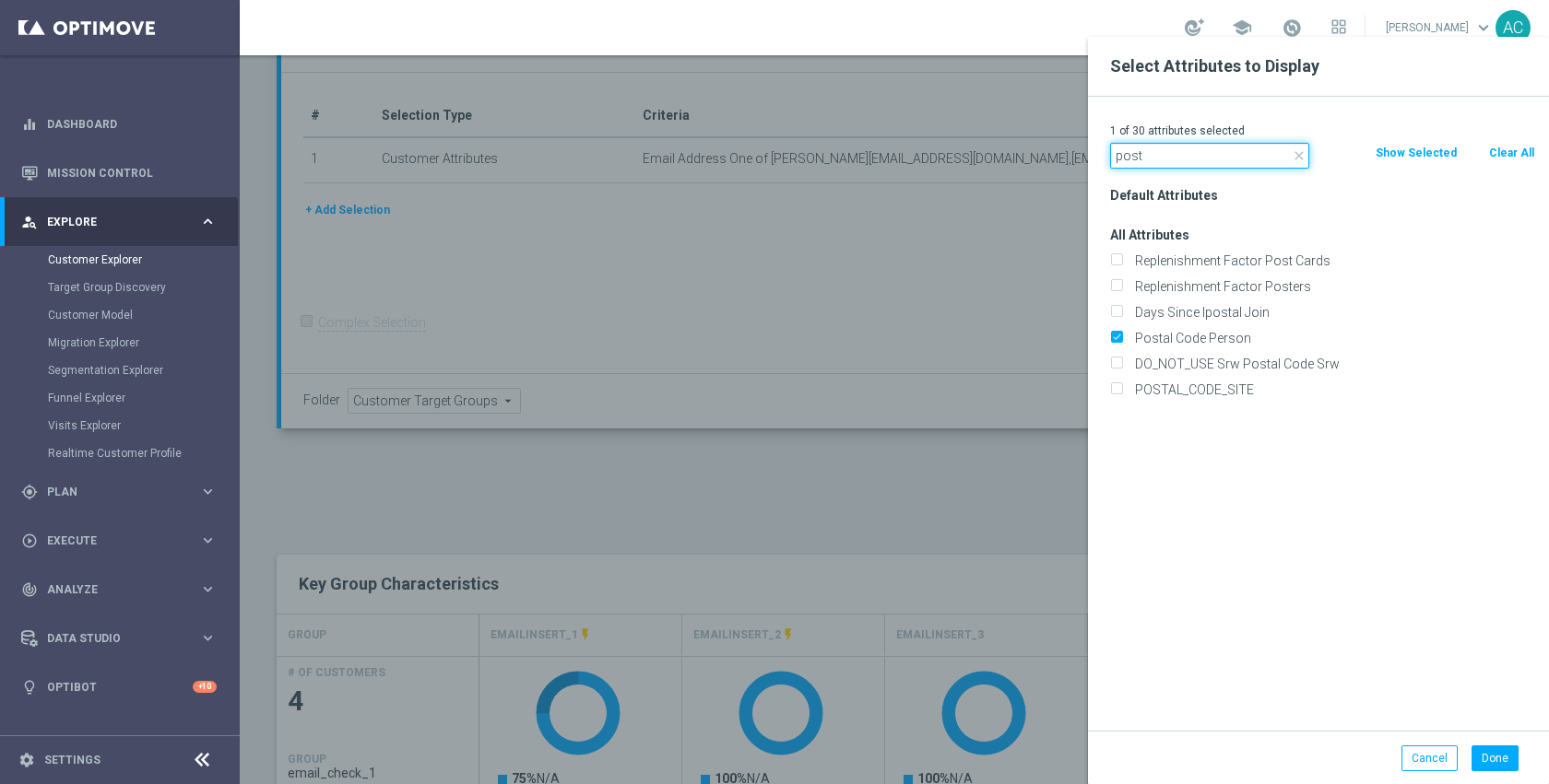
click at [1189, 162] on input "post" at bounding box center [1209, 155] width 199 height 26
type input "store"
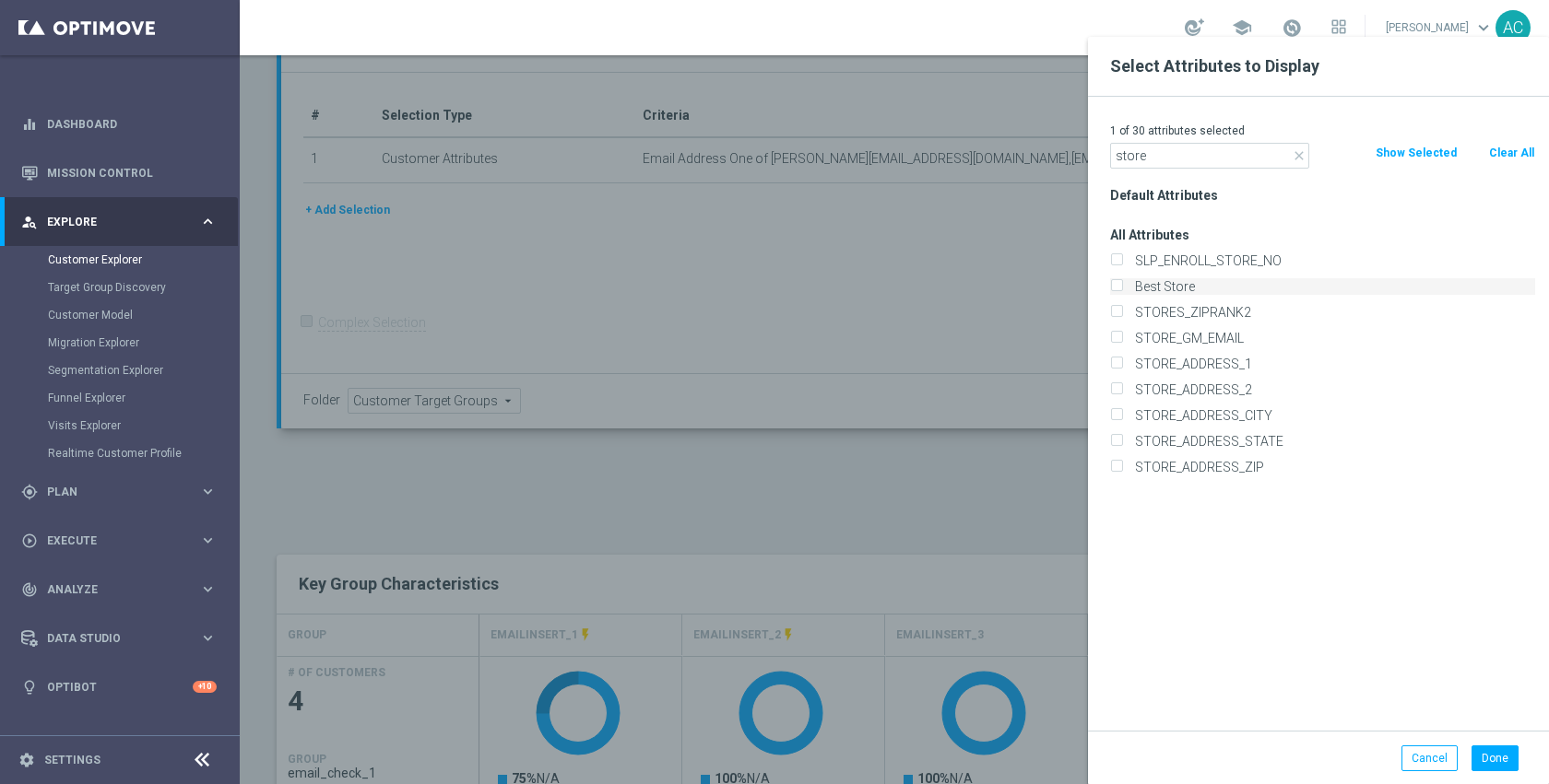
click at [1199, 287] on label "Best Store" at bounding box center [1332, 287] width 407 height 17
click at [1122, 287] on input "Best Store" at bounding box center [1116, 288] width 12 height 12
checkbox input "true"
click at [1489, 758] on button "Done" at bounding box center [1495, 758] width 47 height 26
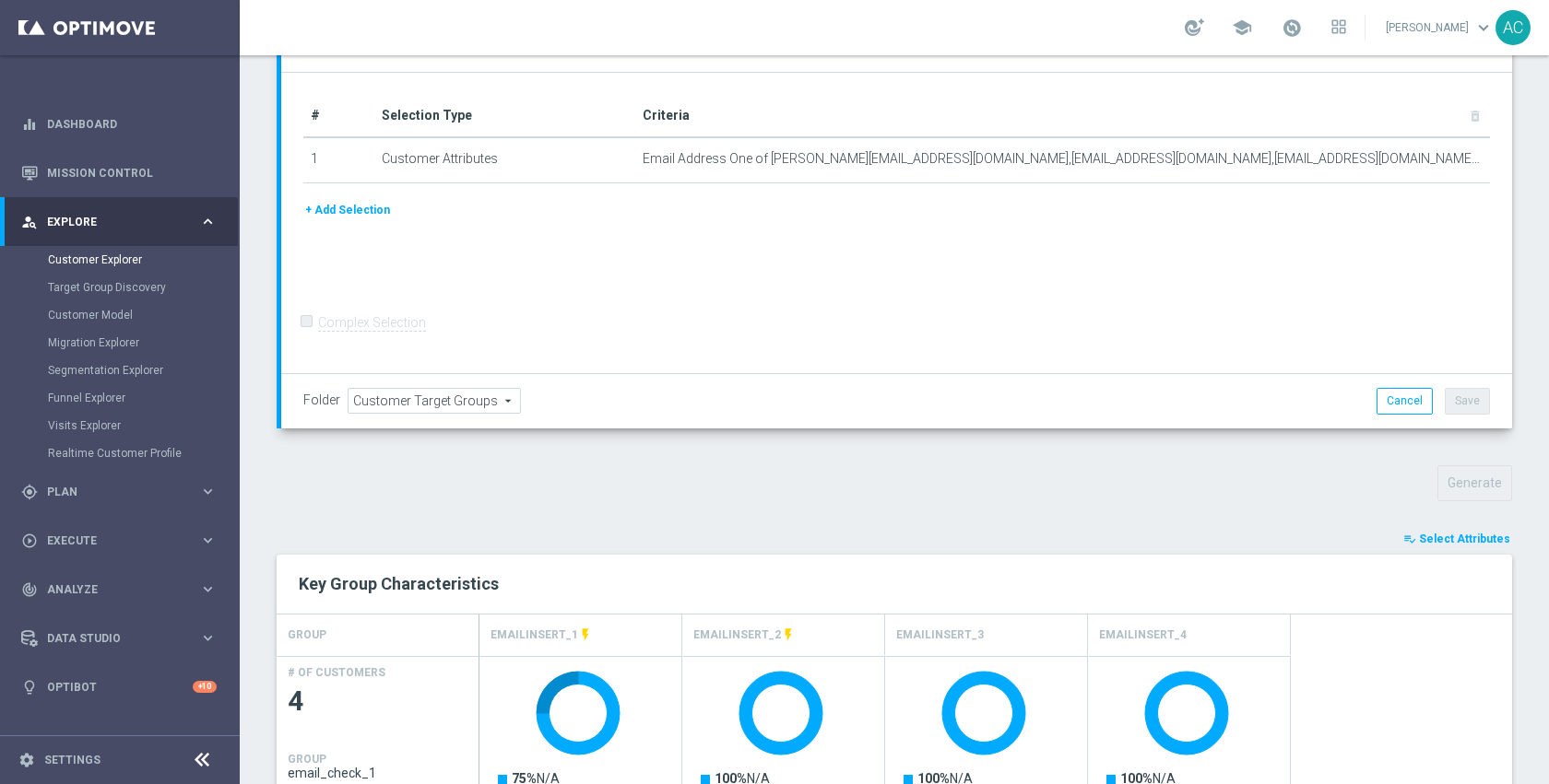
type input "Search"
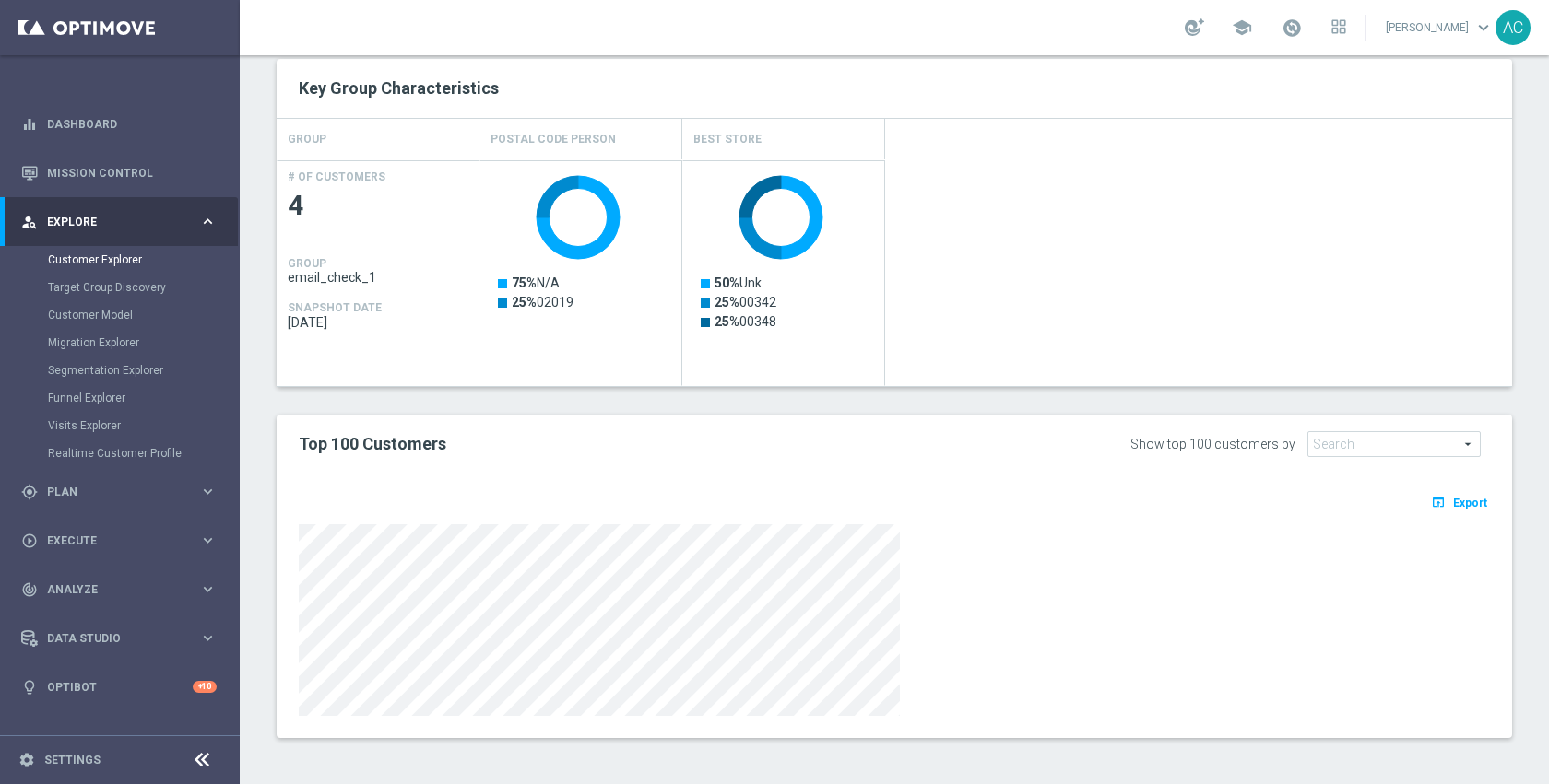
scroll to position [483, 0]
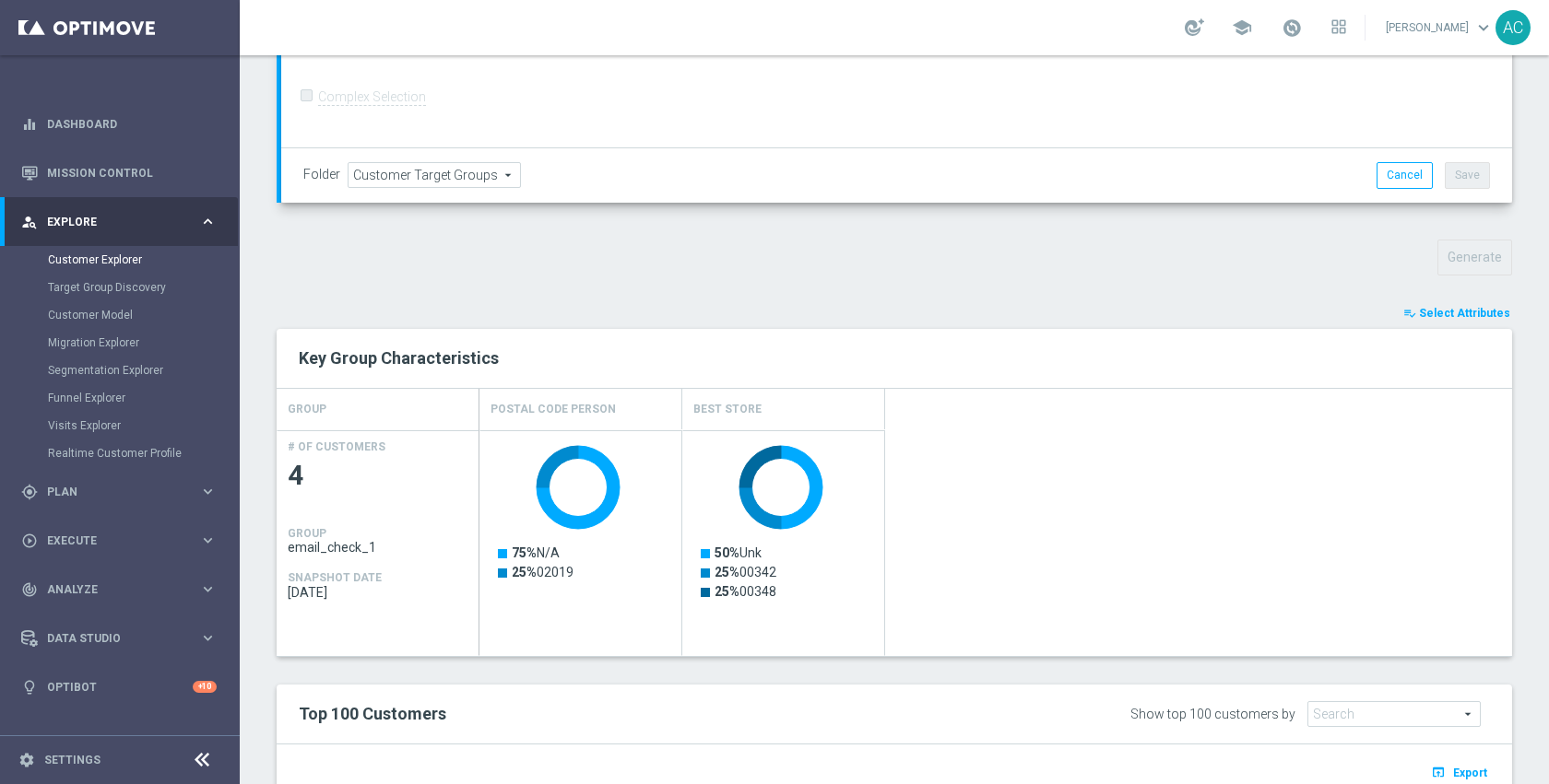
click at [1452, 311] on span "Select Attributes" at bounding box center [1465, 313] width 91 height 13
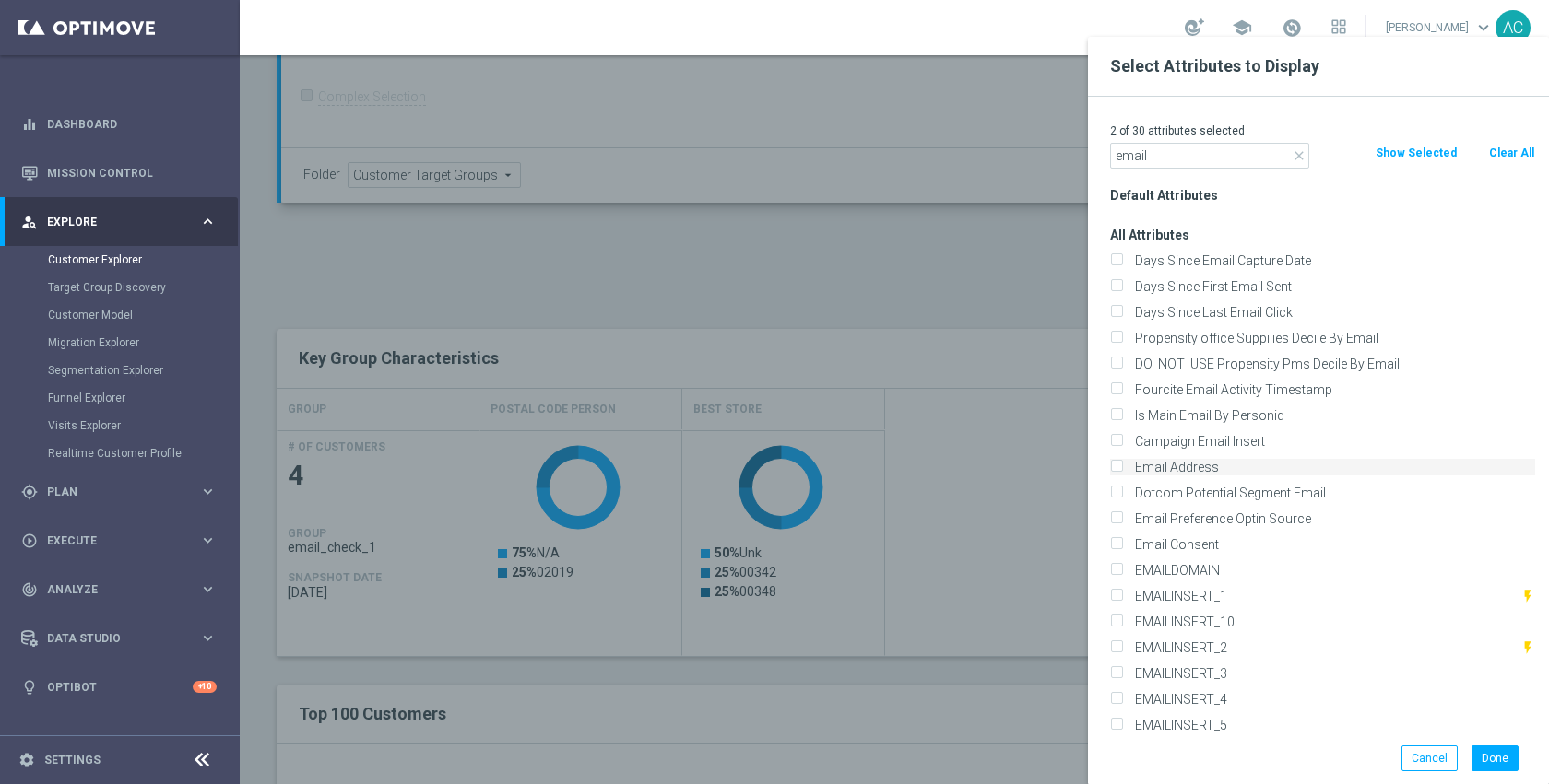
type input "email"
click at [1163, 465] on label "Email Address" at bounding box center [1332, 467] width 407 height 17
click at [1122, 465] on input "Email Address" at bounding box center [1116, 469] width 12 height 12
checkbox input "true"
click at [1480, 745] on button "Done" at bounding box center [1495, 758] width 47 height 26
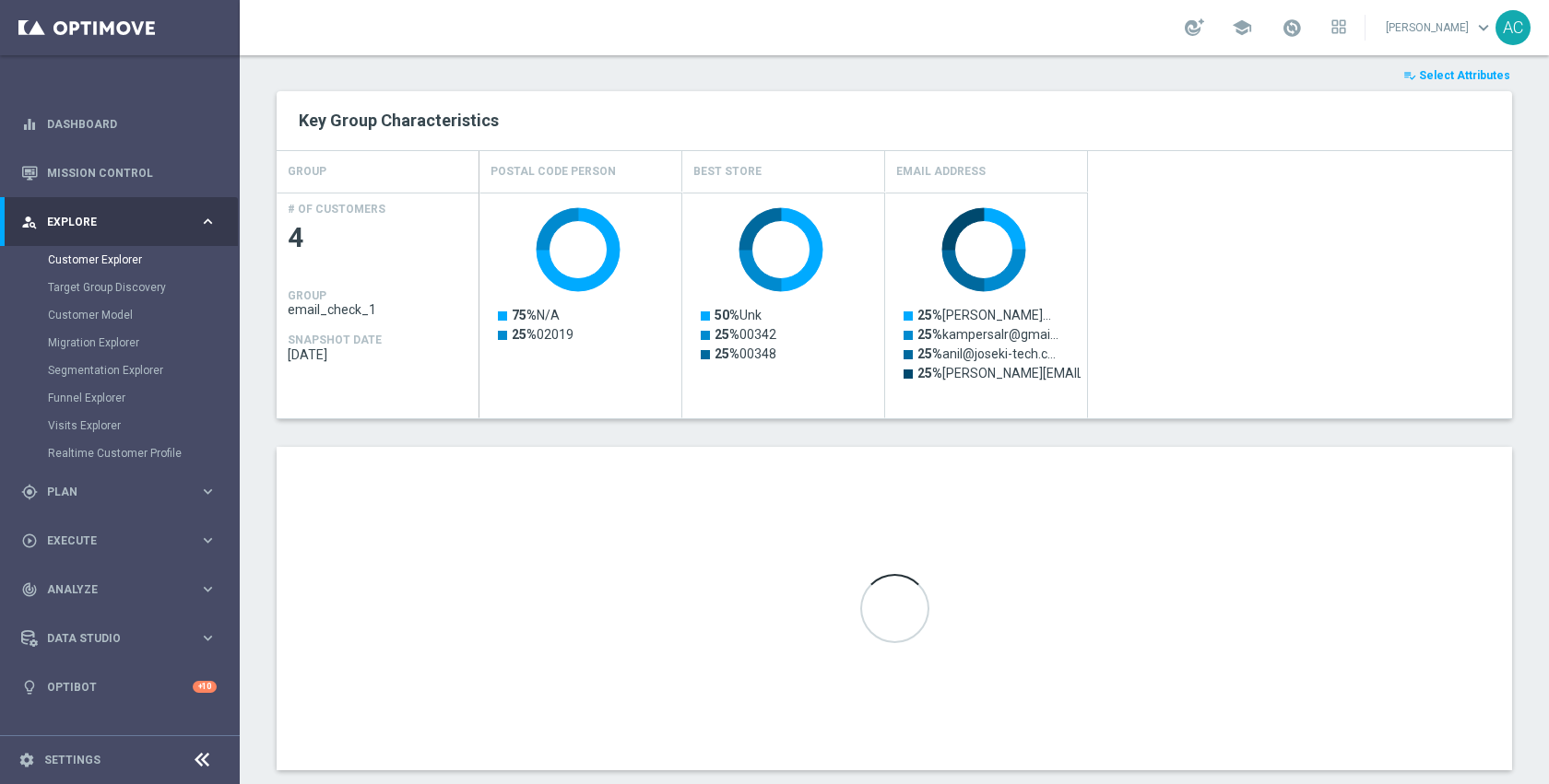
scroll to position [753, 0]
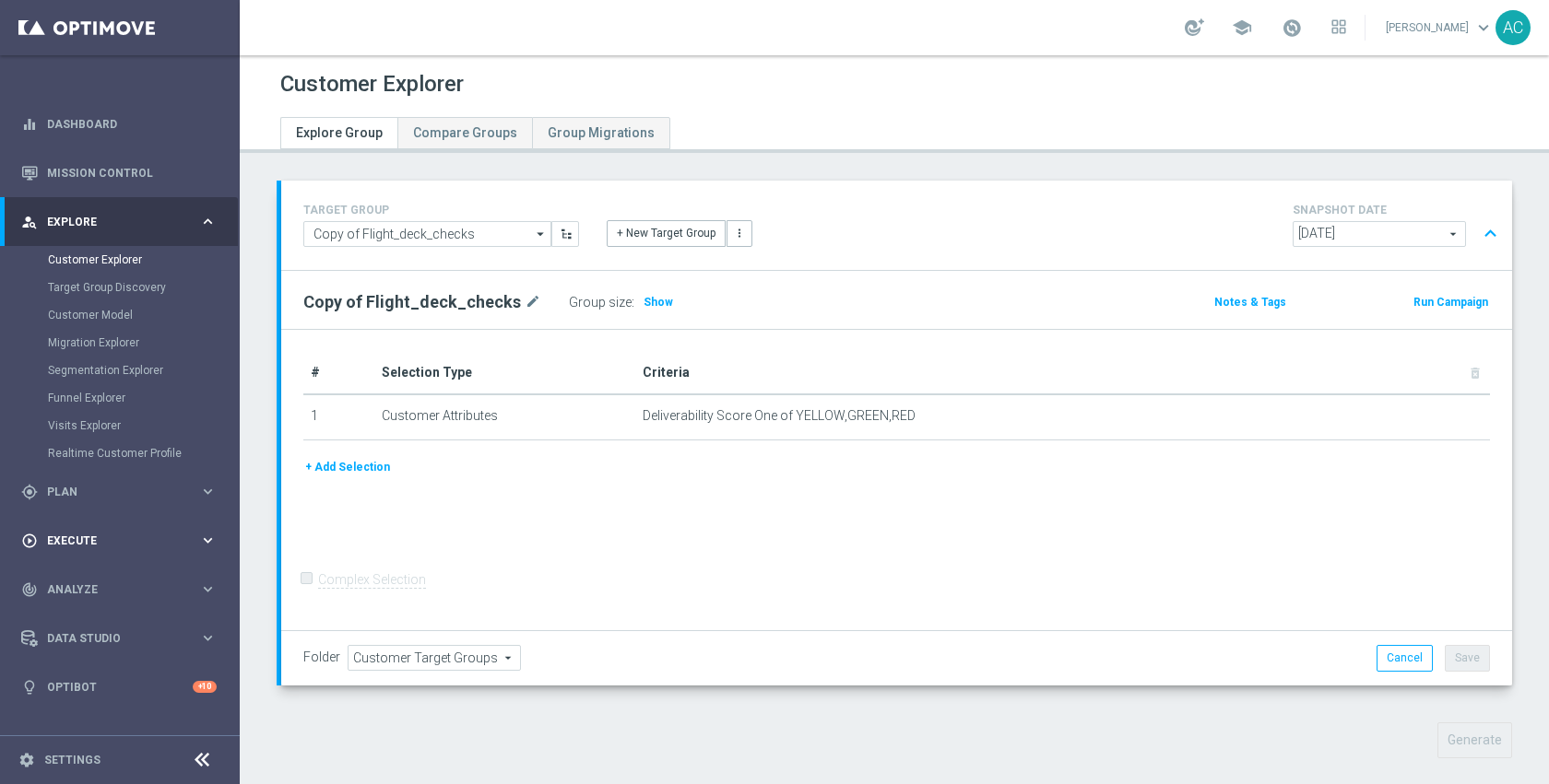
click at [91, 549] on div "play_circle_outline Execute" at bounding box center [110, 541] width 178 height 17
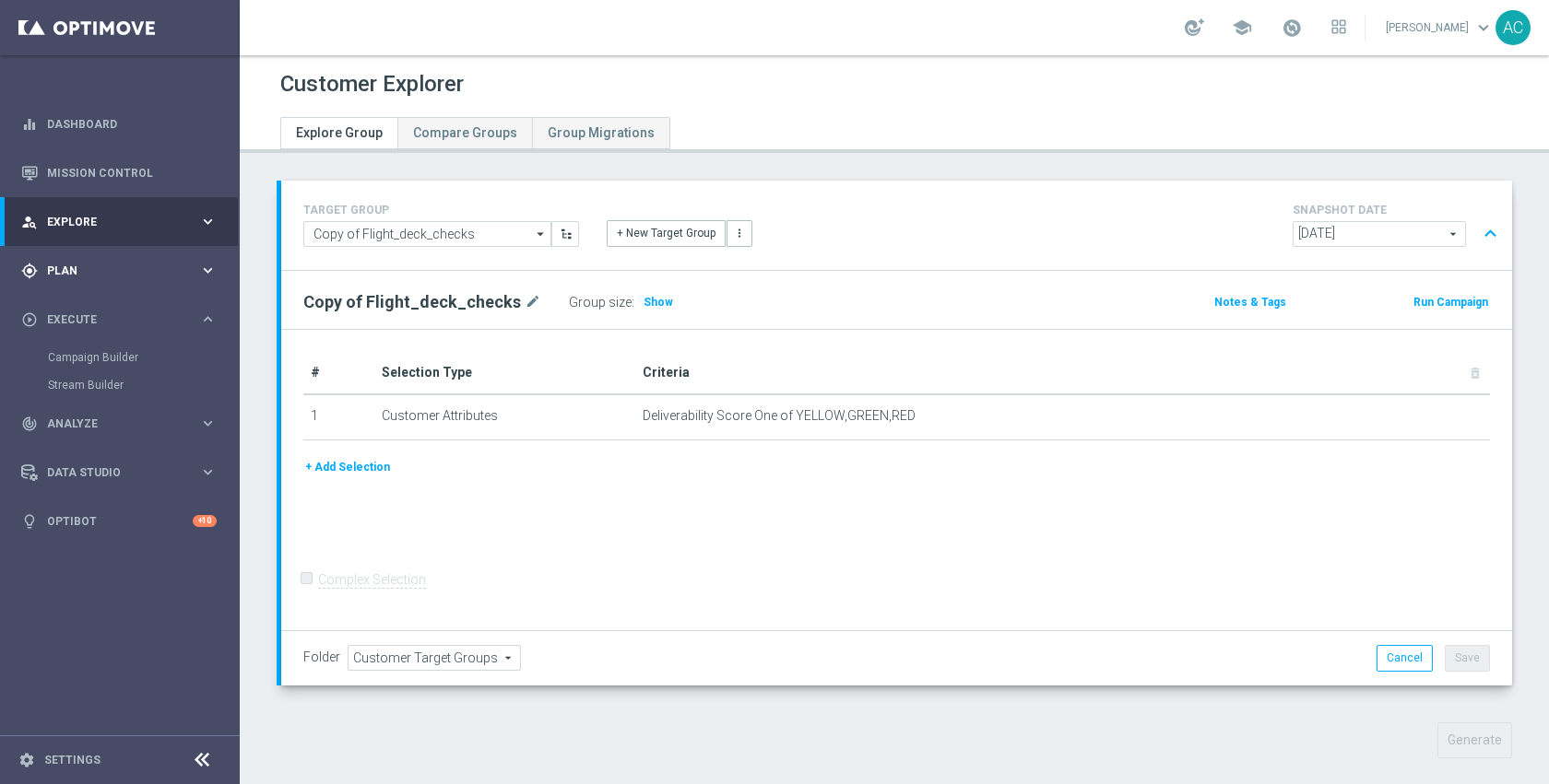
click at [106, 279] on div "gps_fixed Plan keyboard_arrow_right" at bounding box center [118, 270] width 238 height 49
click at [97, 360] on span "Templates" at bounding box center [114, 364] width 132 height 11
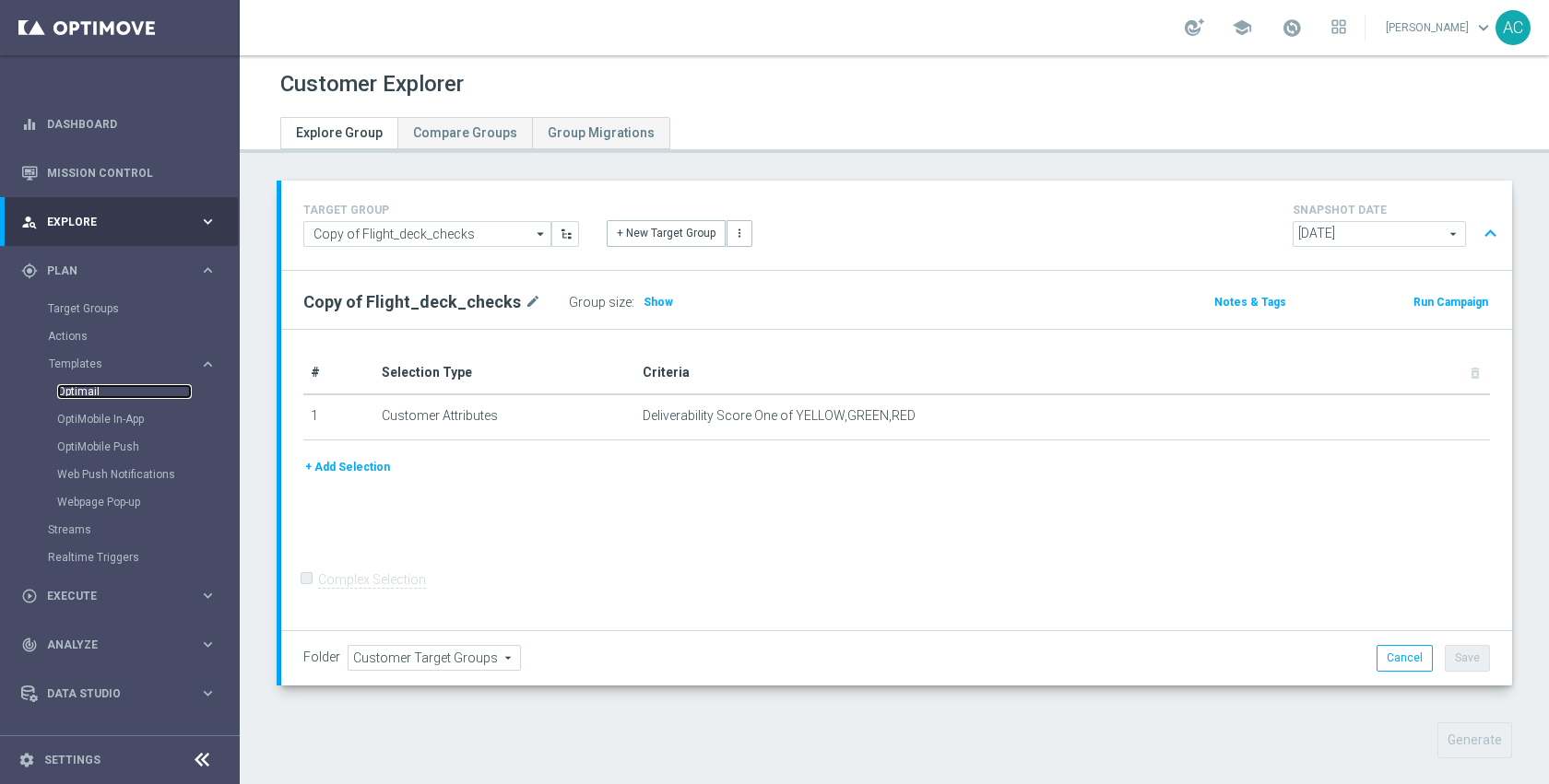
click at [82, 389] on link "Optimail" at bounding box center [124, 392] width 134 height 15
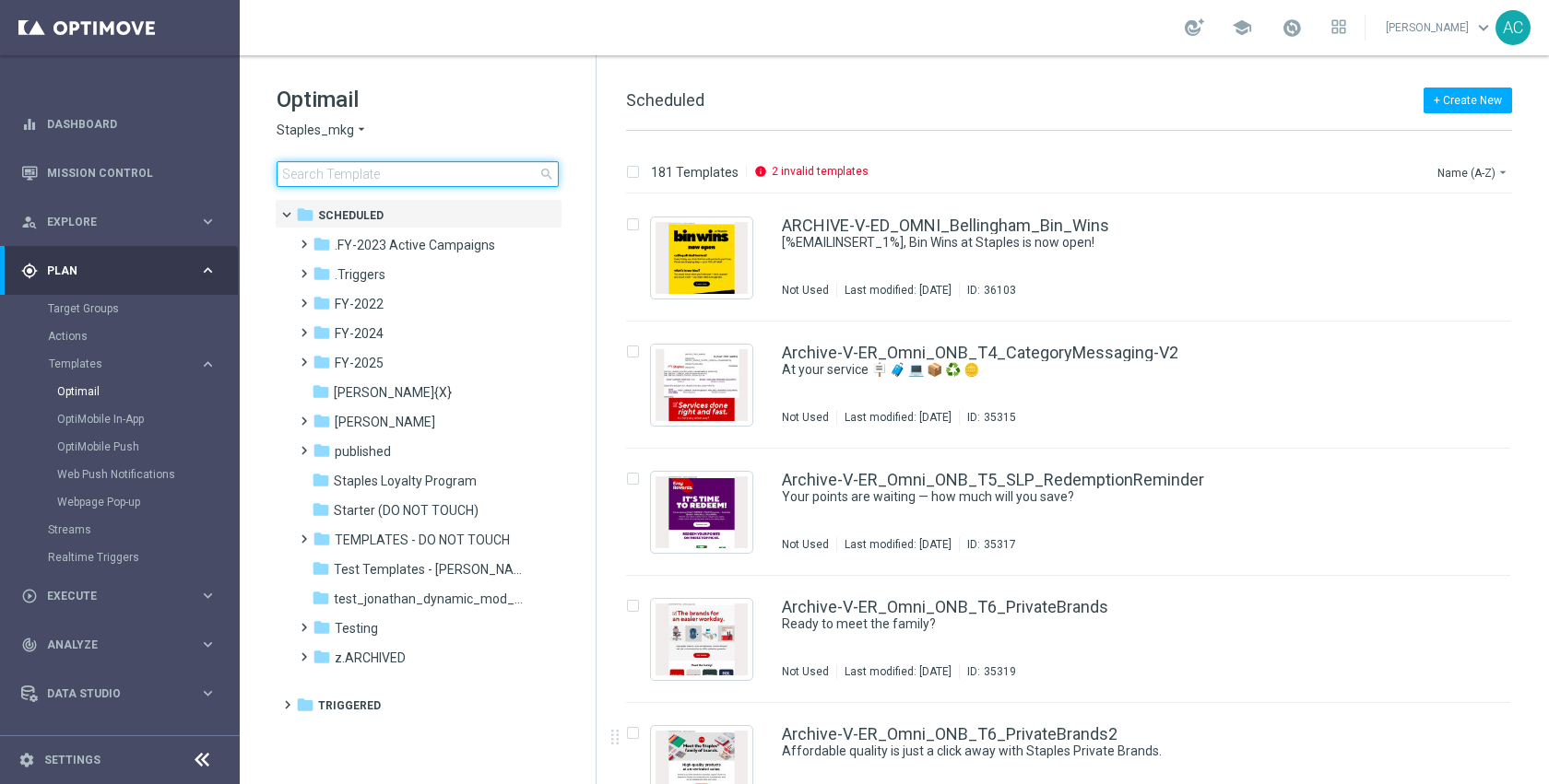
click at [475, 174] on input at bounding box center [417, 174] width 282 height 26
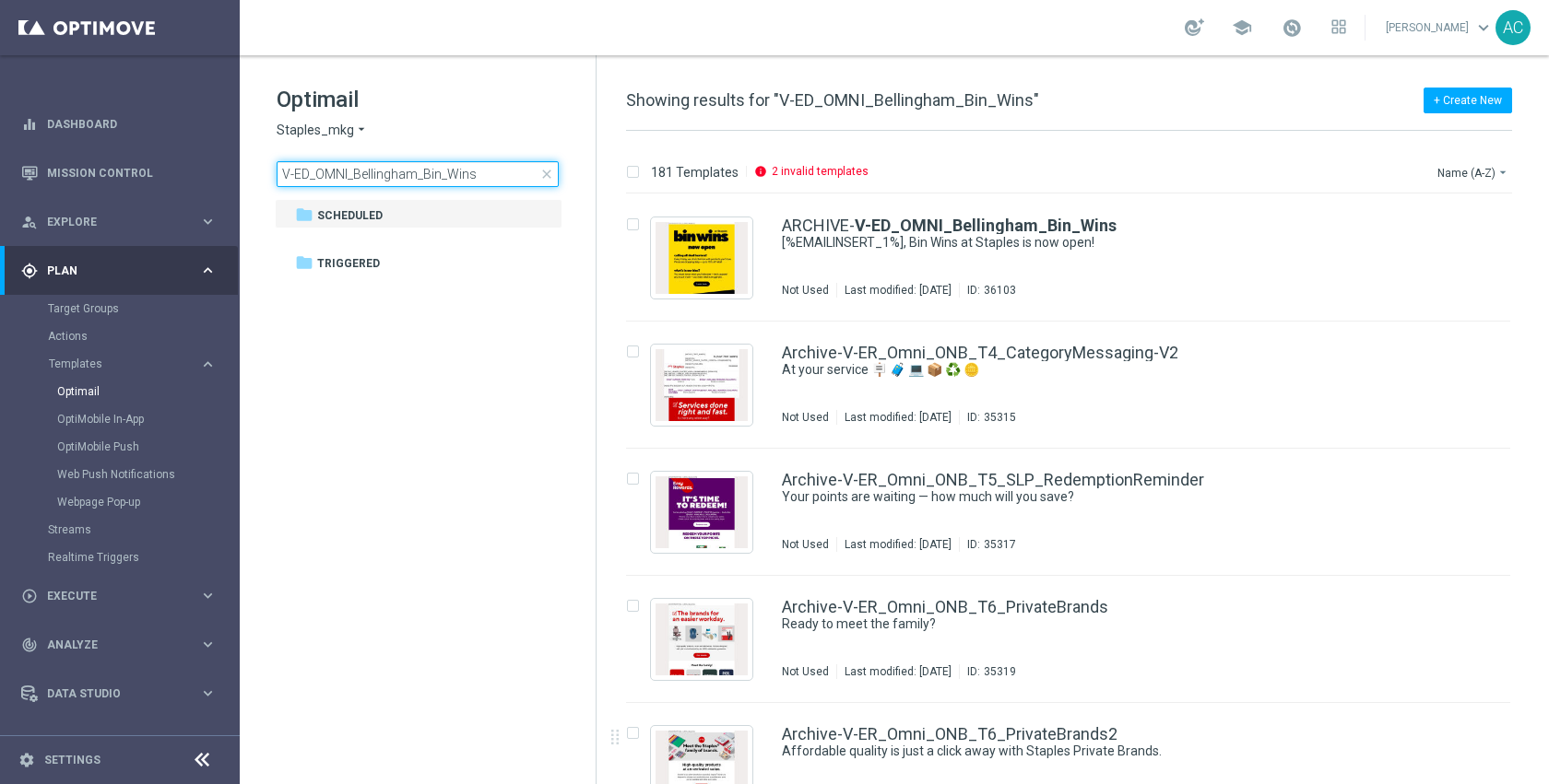
type input "V-ED_OMNI_Bellingham_Bin_Wins"
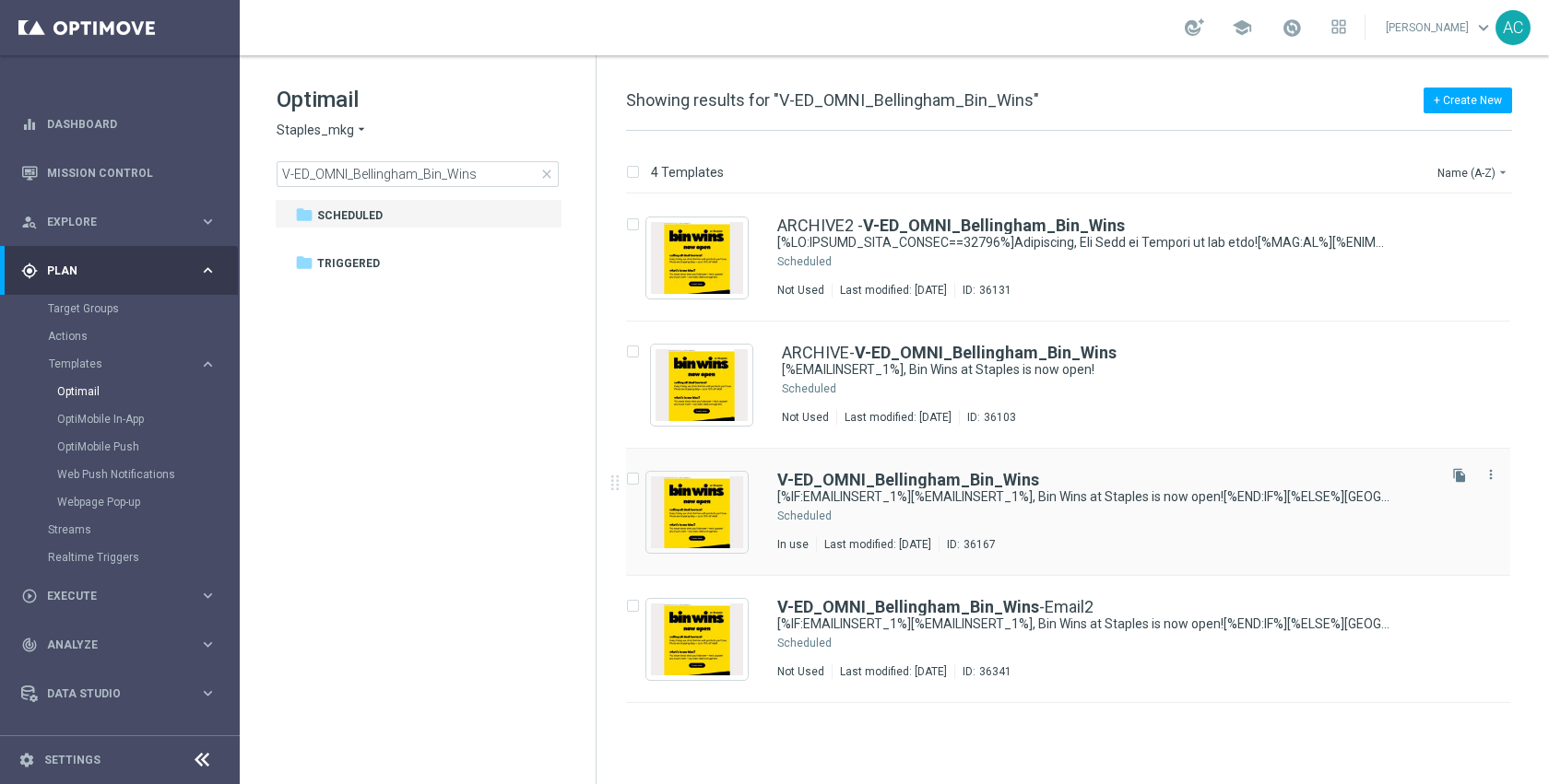
click at [939, 527] on div "V-ED_OMNI_Bellingham_Bin_Wins [%IF:EMAILINSERT_1%][%EMAILINSERT_1%], Bin Wins a…" at bounding box center [1104, 512] width 656 height 80
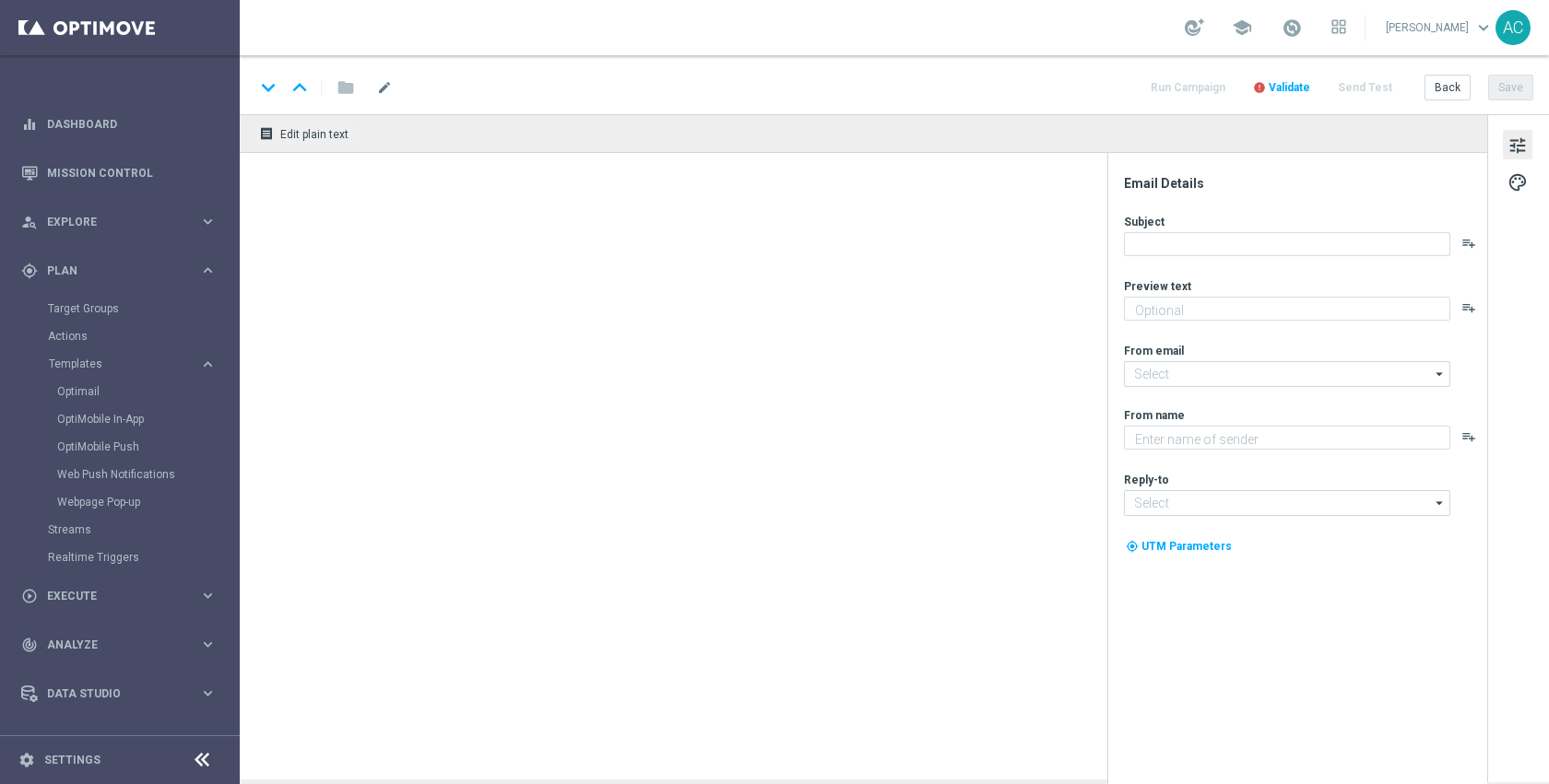
type textarea "Discover up to 75% off retail"
type textarea "Staples"
type input "[EMAIL_ADDRESS][DOMAIN_NAME]"
